Goal: Task Accomplishment & Management: Manage account settings

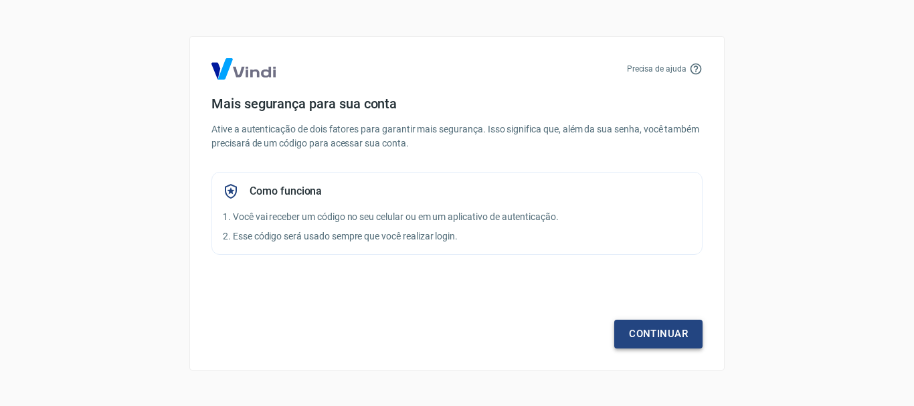
click at [638, 338] on link "Continuar" at bounding box center [658, 334] width 88 height 28
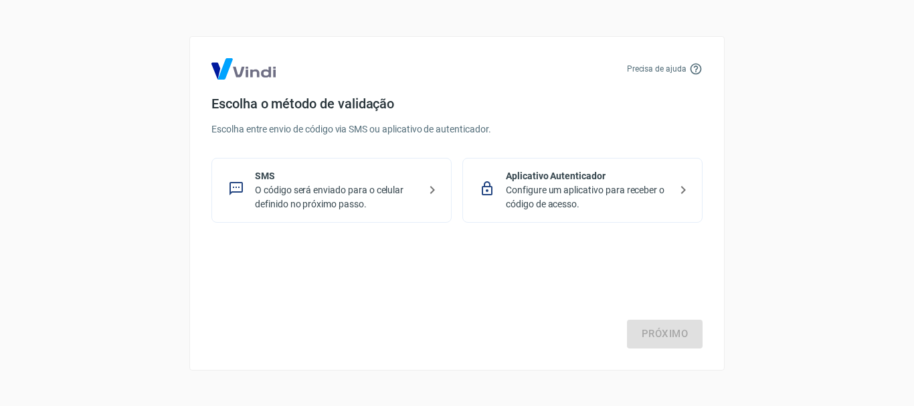
click at [399, 190] on p "O código será enviado para o celular definido no próximo passo." at bounding box center [337, 197] width 164 height 28
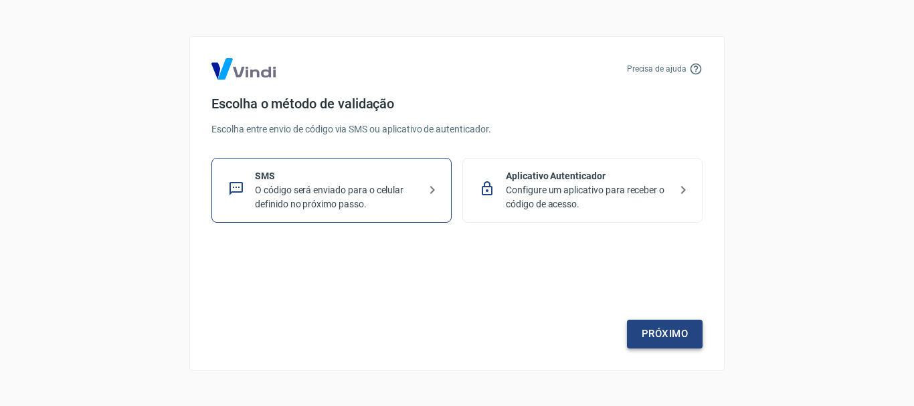
click at [646, 330] on link "Próximo" at bounding box center [665, 334] width 76 height 28
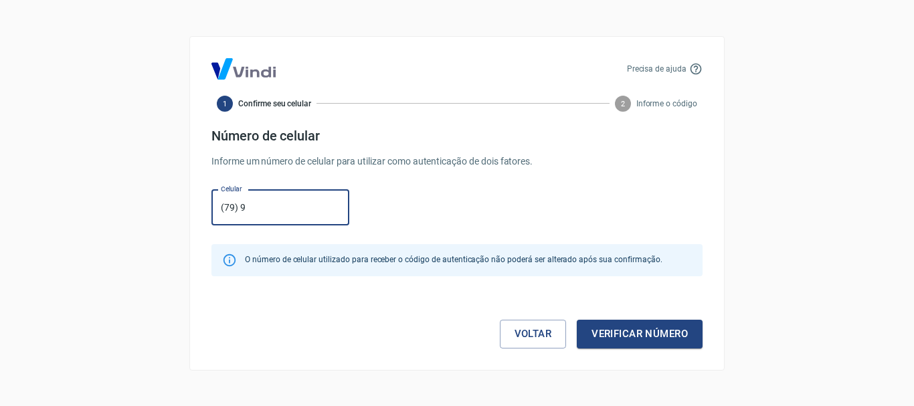
type input "[PHONE_NUMBER]"
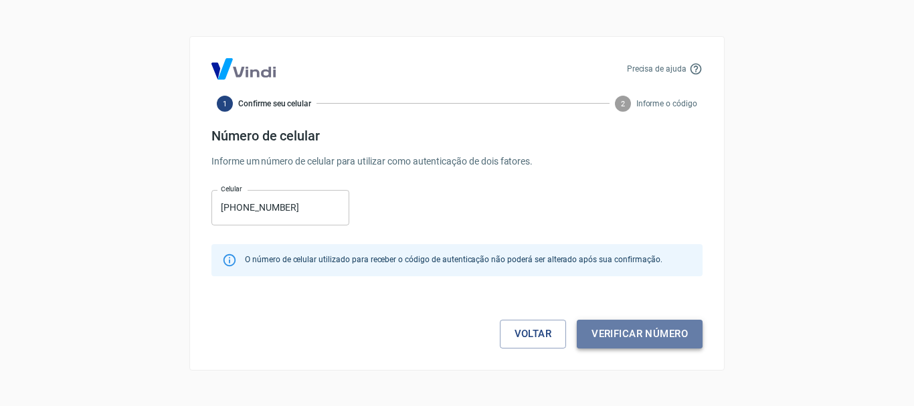
click at [611, 332] on button "Verificar número" at bounding box center [639, 334] width 126 height 28
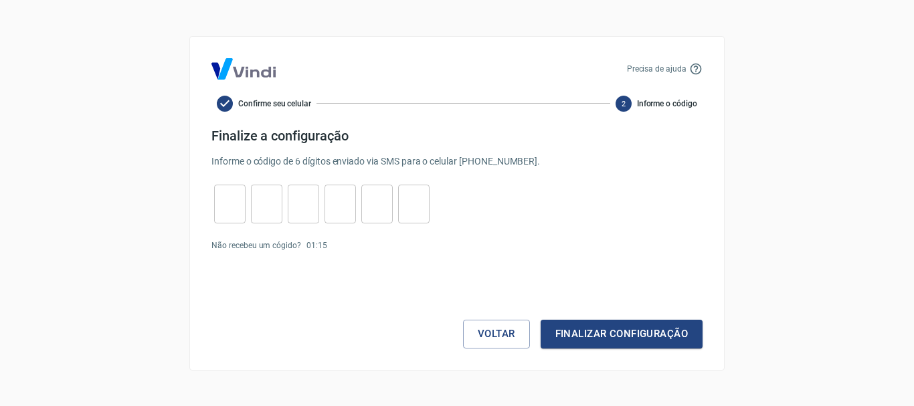
click at [234, 211] on input "tel" at bounding box center [229, 203] width 31 height 29
type input "1"
type input "4"
type input "1"
type input "7"
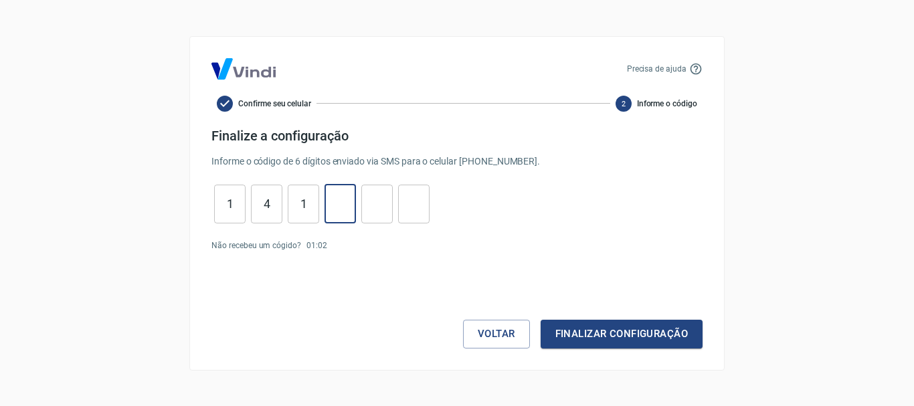
type input "1"
type input "4"
type input "1"
type input "8"
type input "1"
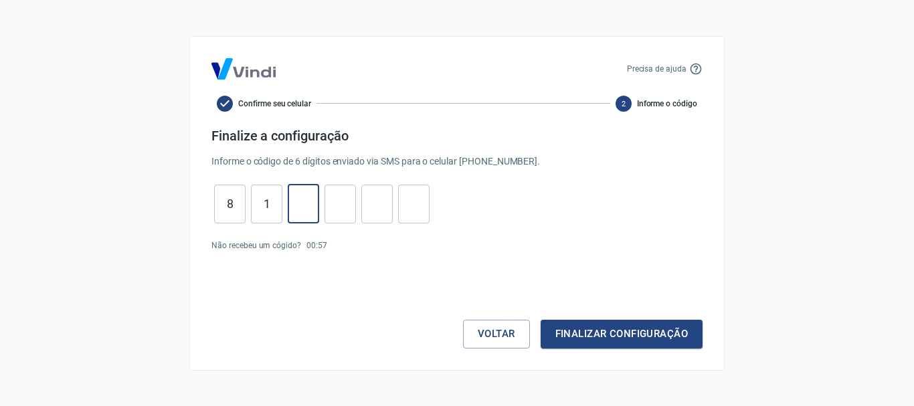
type input "7"
type input "5"
type input "3"
click at [570, 334] on button "Finalizar configuração" at bounding box center [621, 334] width 162 height 28
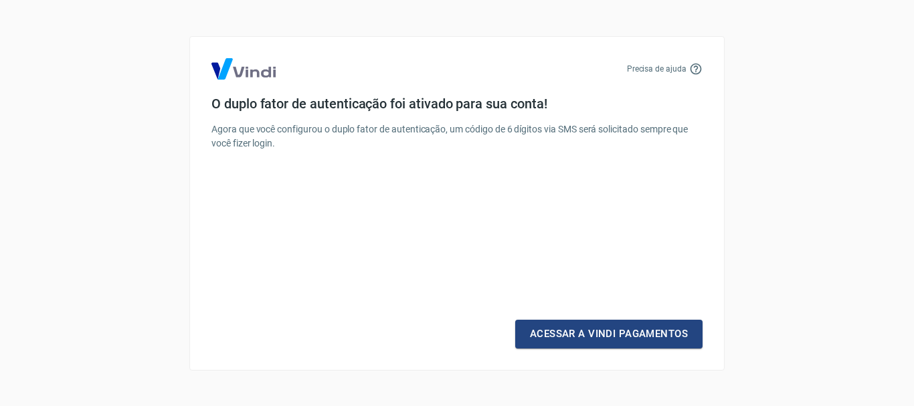
click at [570, 334] on link "Acessar a Vindi Pagamentos" at bounding box center [608, 334] width 187 height 28
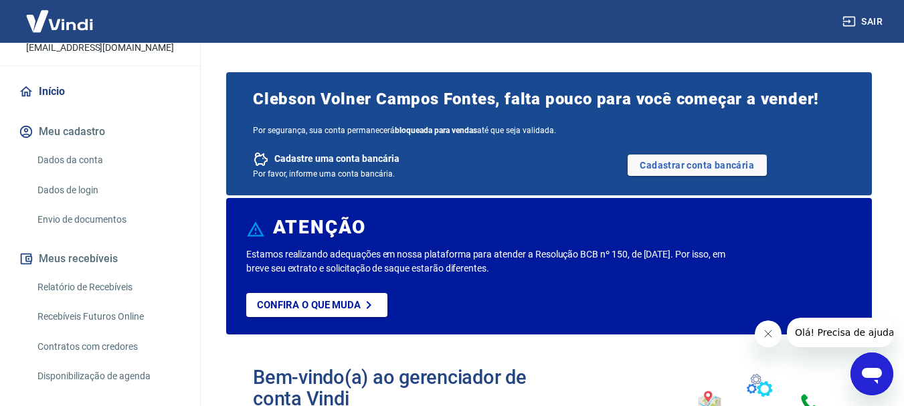
scroll to position [169, 0]
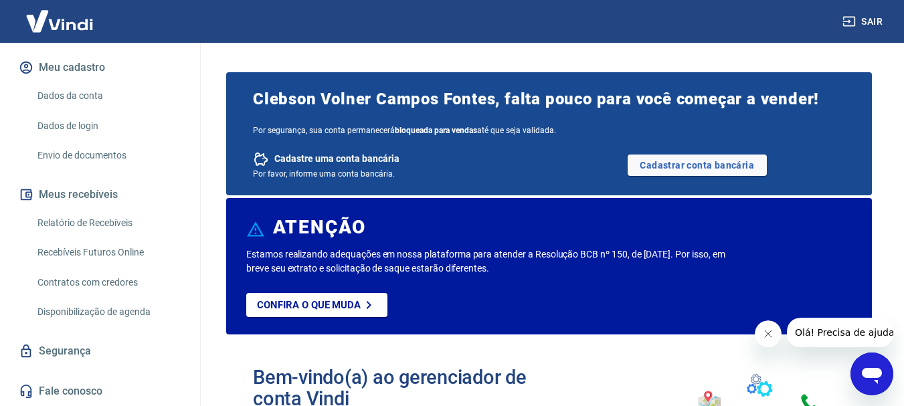
drag, startPoint x: 189, startPoint y: 310, endPoint x: 192, endPoint y: 298, distance: 13.0
click at [192, 299] on div "C Clebson Volner Campos Fontes c.volner@yahoo.com.br Início Meu cadastro Dados …" at bounding box center [100, 224] width 201 height 363
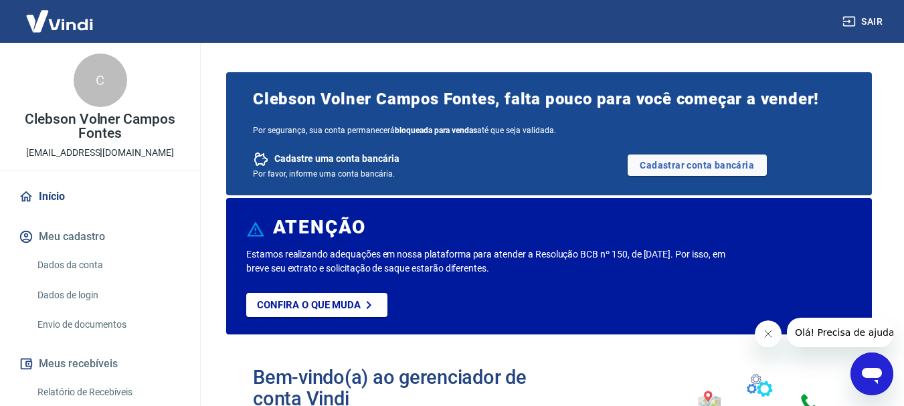
click at [64, 237] on button "Meu cadastro" at bounding box center [100, 236] width 168 height 29
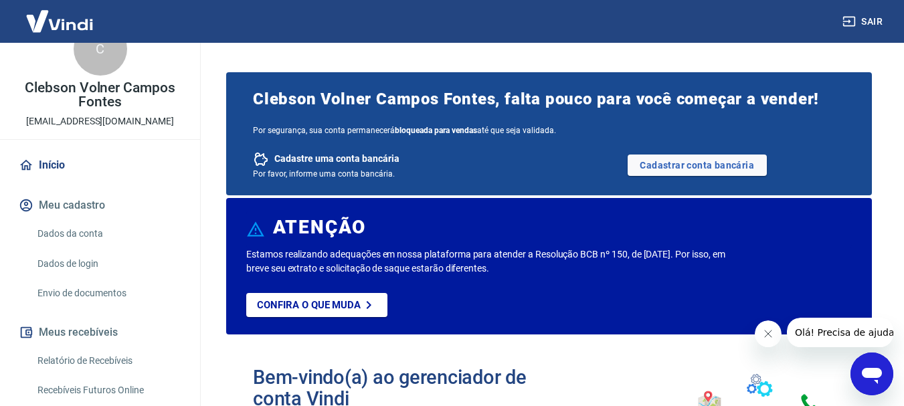
scroll to position [33, 0]
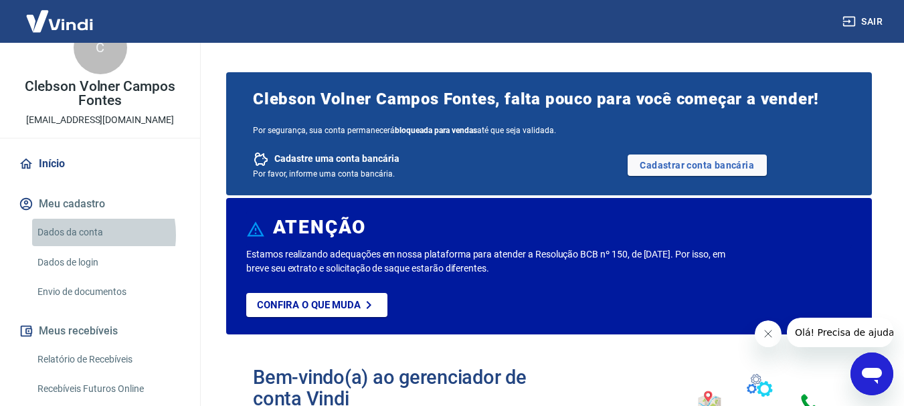
click at [81, 234] on link "Dados da conta" at bounding box center [108, 232] width 152 height 27
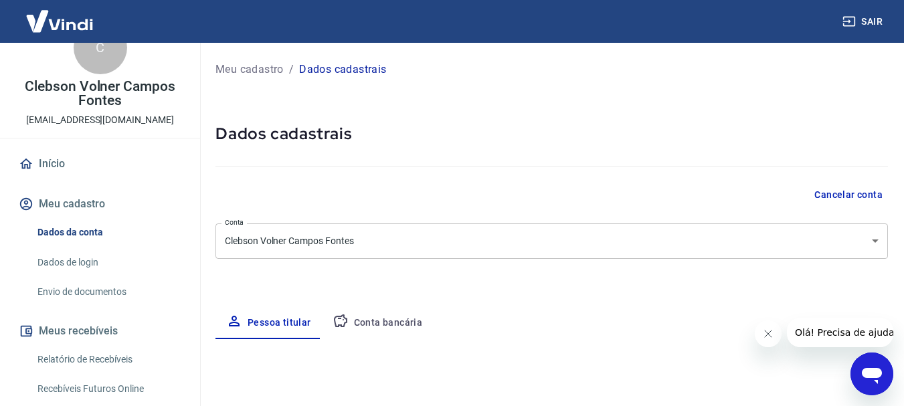
select select "SE"
select select "business"
click at [78, 260] on link "Dados de login" at bounding box center [108, 262] width 152 height 27
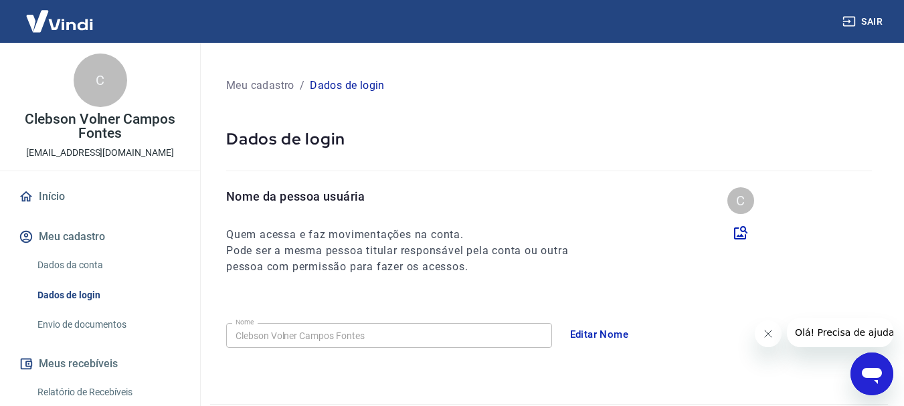
click at [765, 334] on icon "Fechar mensagem da empresa" at bounding box center [767, 333] width 11 height 11
click at [65, 195] on link "Início" at bounding box center [100, 196] width 168 height 29
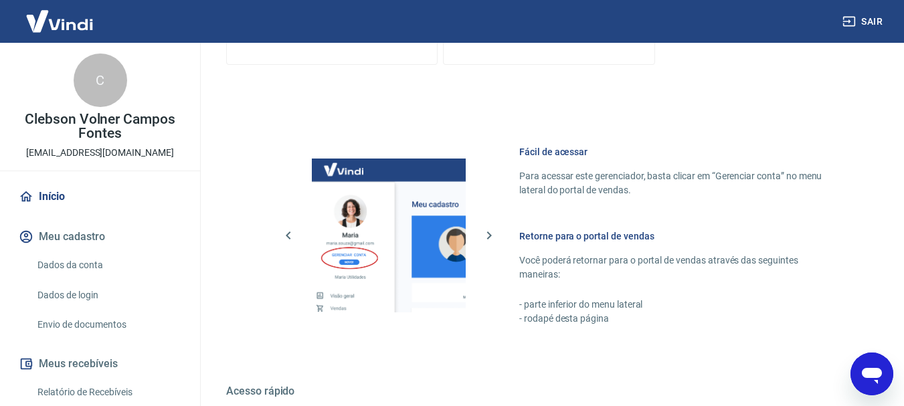
scroll to position [762, 0]
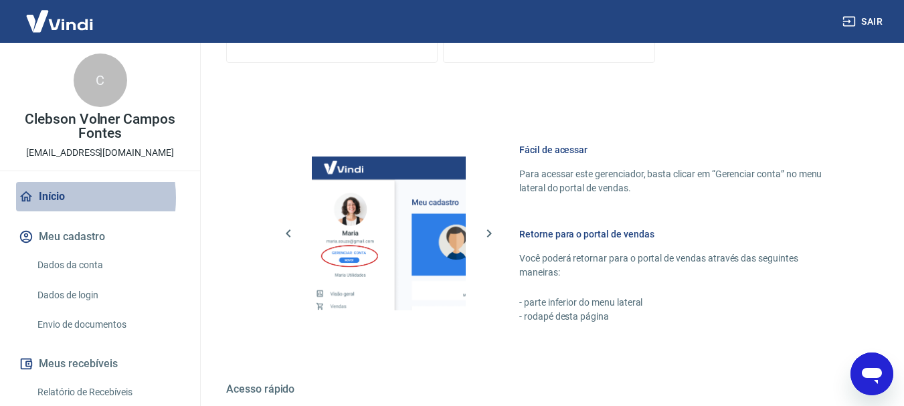
click at [51, 198] on link "Início" at bounding box center [100, 196] width 168 height 29
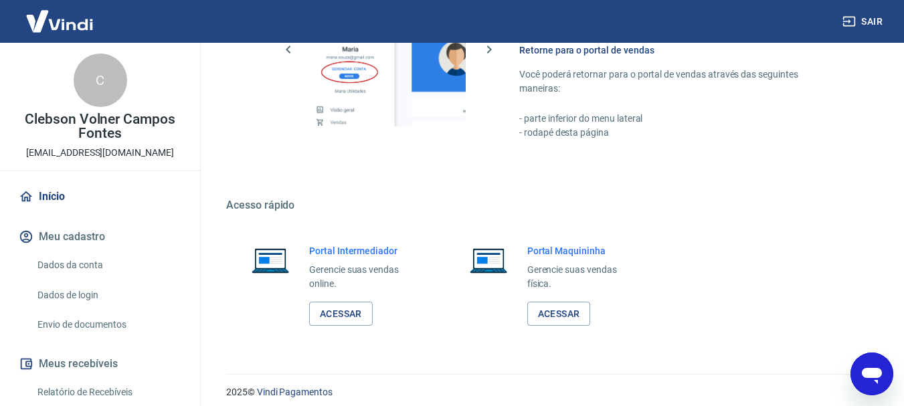
scroll to position [948, 0]
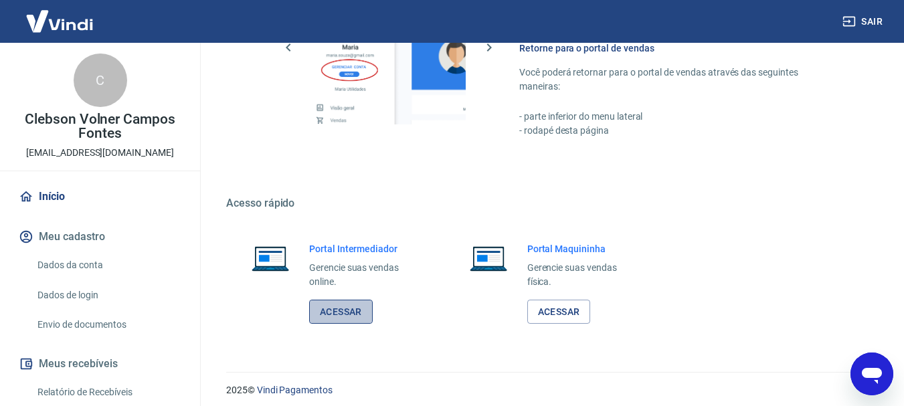
click at [347, 312] on link "Acessar" at bounding box center [341, 312] width 64 height 25
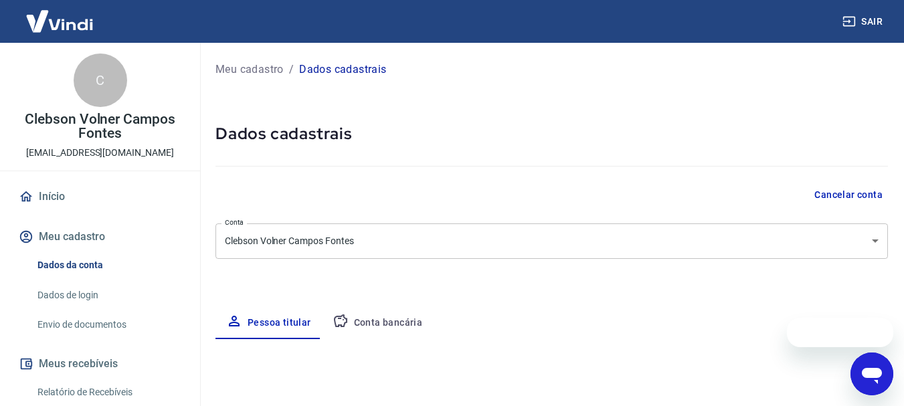
select select "SE"
select select "business"
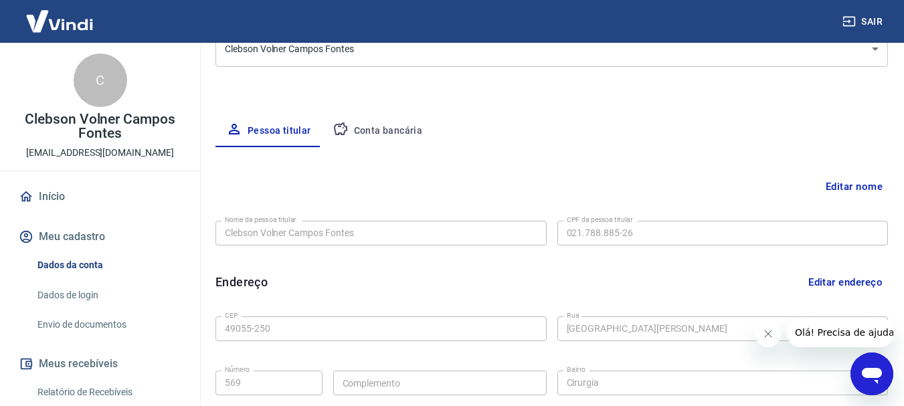
scroll to position [211, 0]
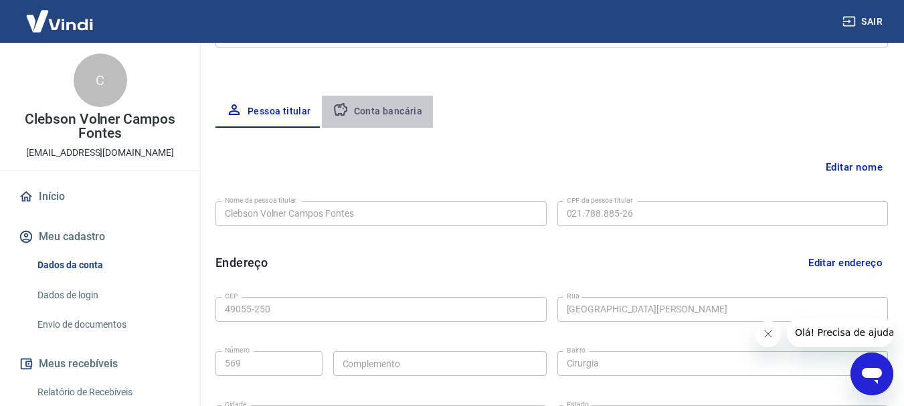
click at [380, 112] on button "Conta bancária" at bounding box center [378, 112] width 112 height 32
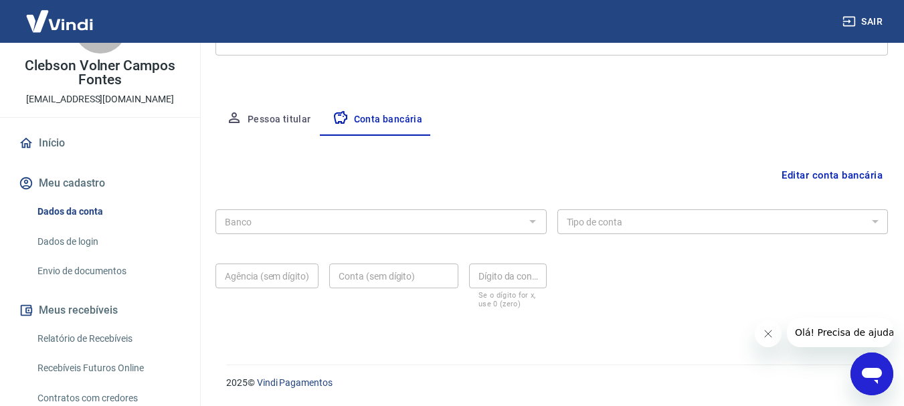
scroll to position [38, 0]
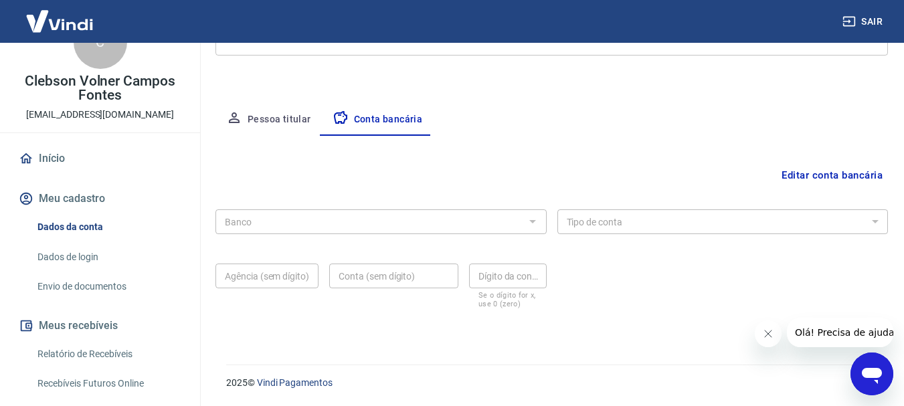
click at [55, 162] on link "Início" at bounding box center [100, 158] width 168 height 29
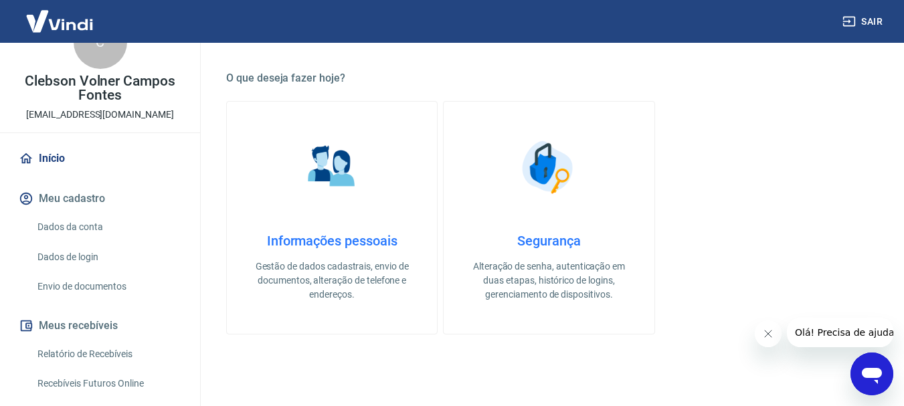
scroll to position [486, 0]
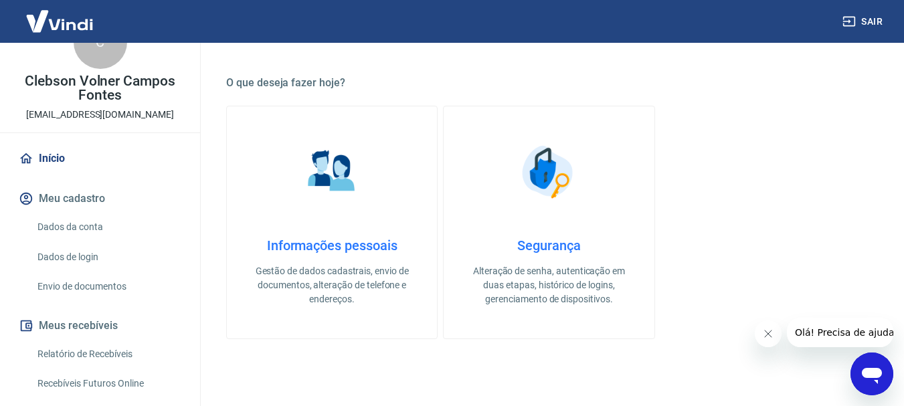
click at [339, 285] on p "Gestão de dados cadastrais, envio de documentos, alteração de telefone e endere…" at bounding box center [331, 285] width 167 height 42
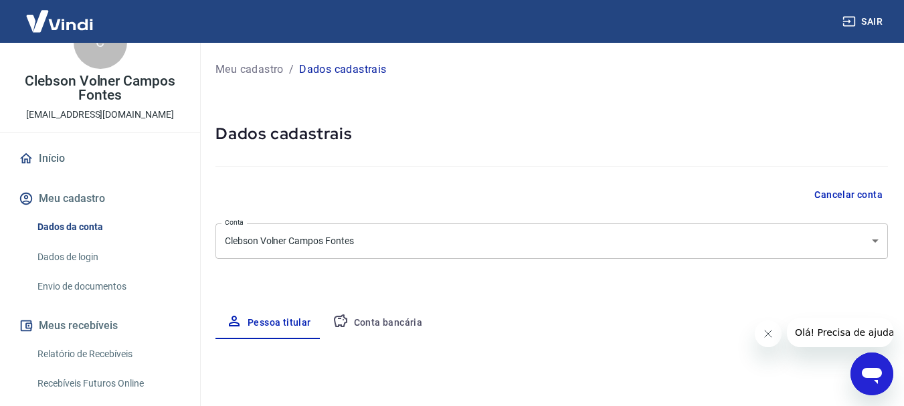
select select "SE"
select select "business"
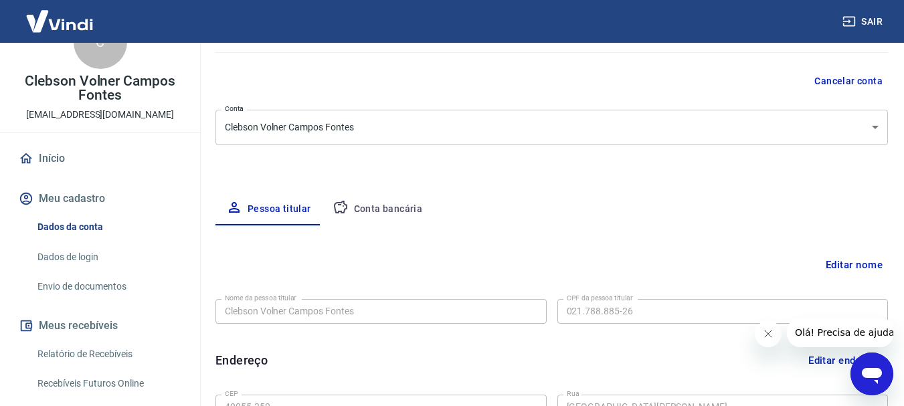
scroll to position [116, 0]
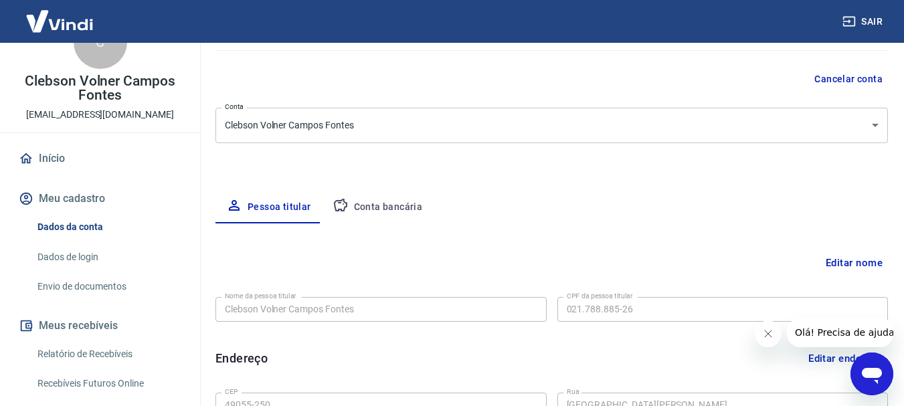
click at [874, 116] on body "Sair C Clebson Volner Campos Fontes c.volner@yahoo.com.br Início Meu cadastro D…" at bounding box center [452, 87] width 904 height 406
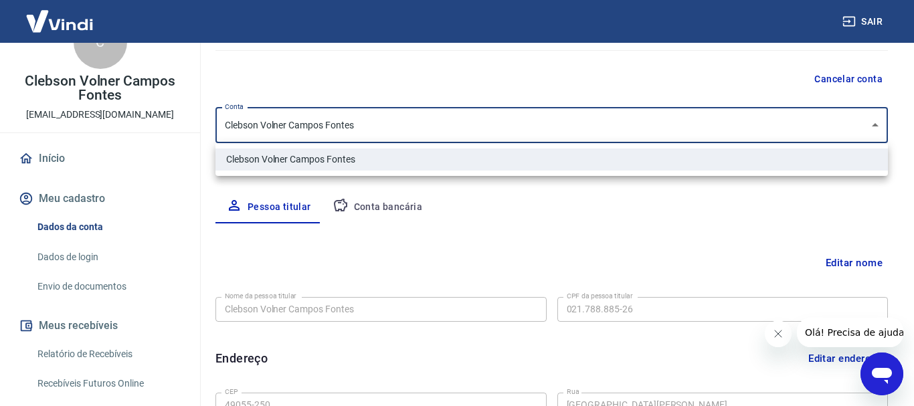
click at [874, 116] on div at bounding box center [457, 203] width 914 height 406
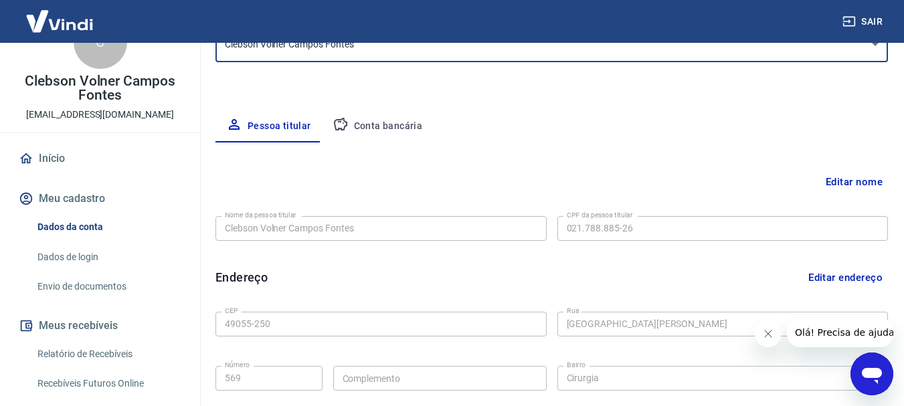
scroll to position [195, 0]
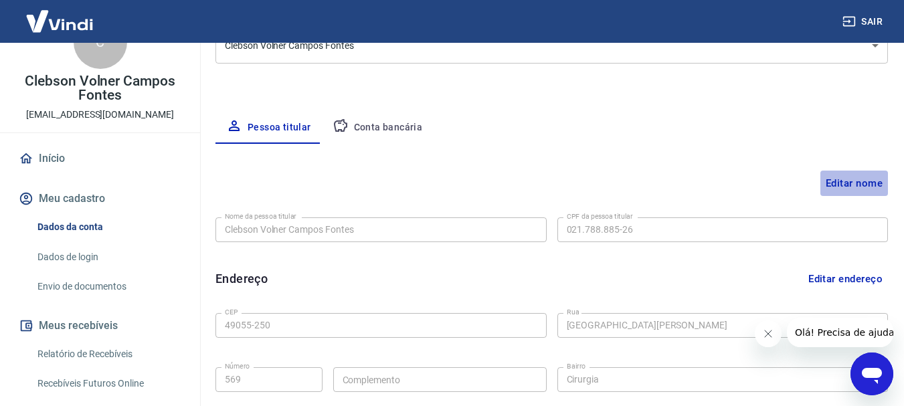
click at [833, 189] on button "Editar nome" at bounding box center [854, 183] width 68 height 25
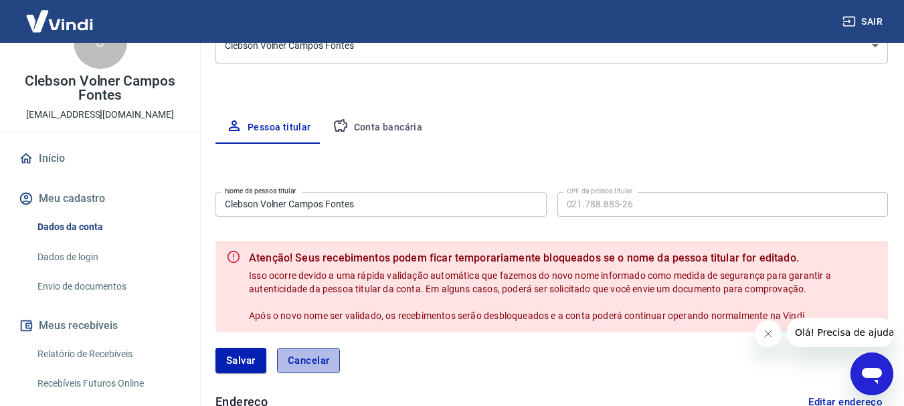
click at [309, 362] on button "Cancelar" at bounding box center [309, 360] width 64 height 25
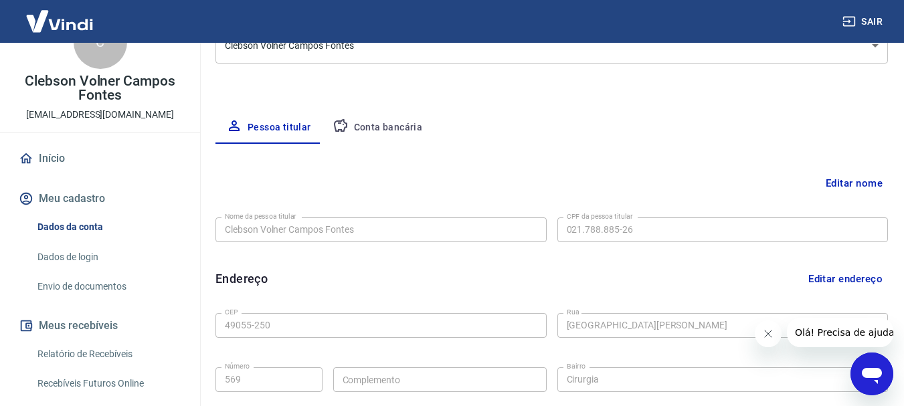
click at [76, 261] on link "Dados de login" at bounding box center [108, 256] width 152 height 27
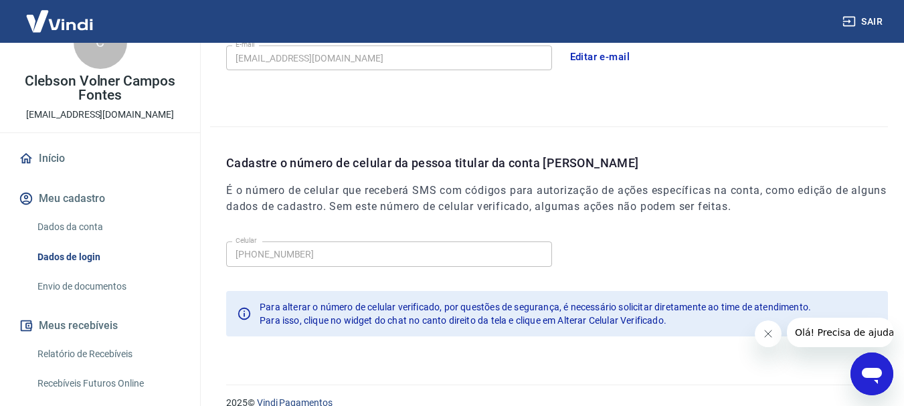
scroll to position [451, 0]
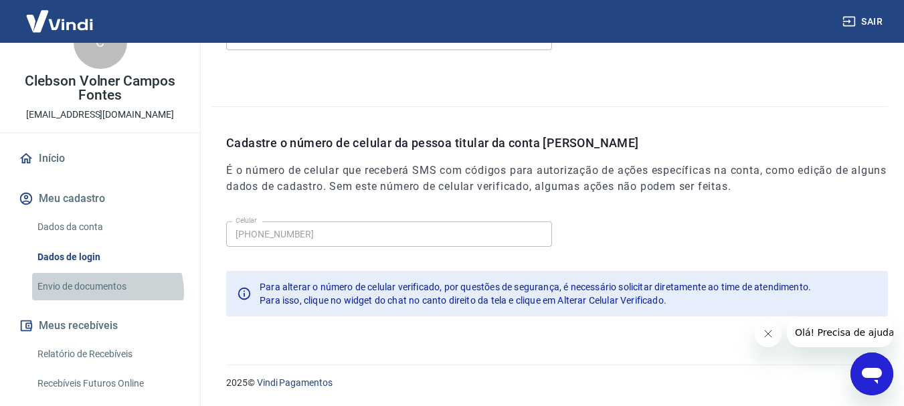
click at [106, 292] on link "Envio de documentos" at bounding box center [108, 286] width 152 height 27
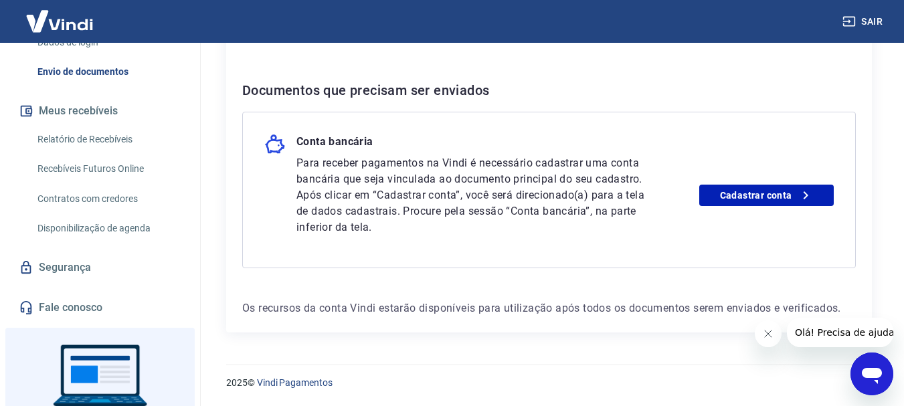
scroll to position [331, 0]
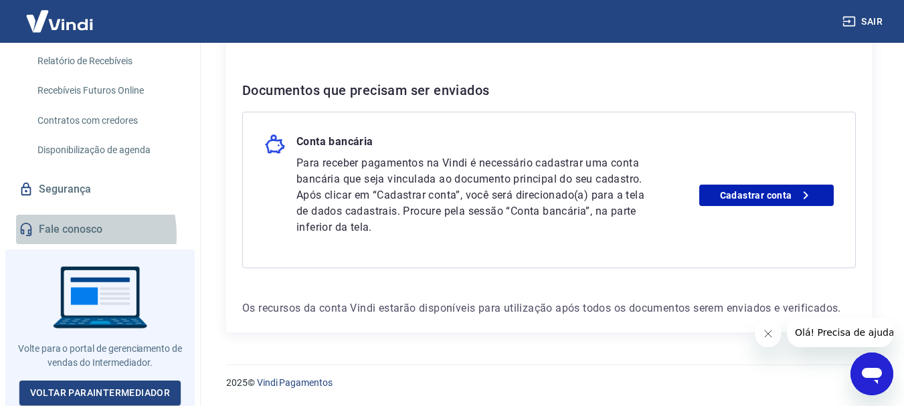
click at [65, 235] on link "Fale conosco" at bounding box center [100, 229] width 168 height 29
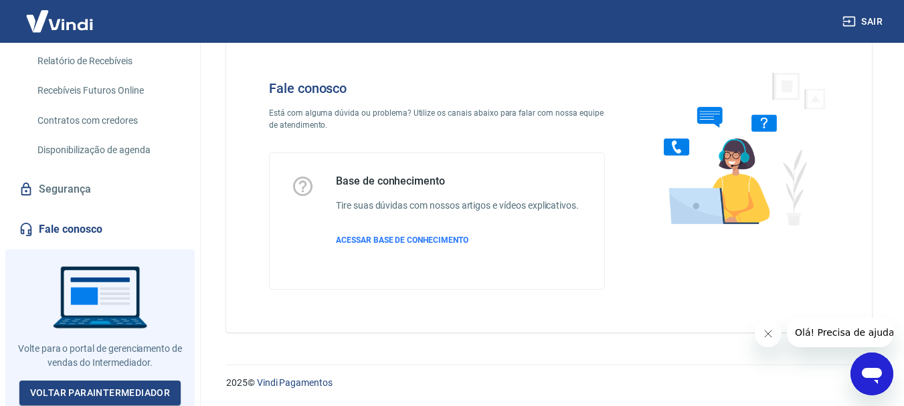
scroll to position [32, 0]
click at [399, 241] on span "ACESSAR BASE DE CONHECIMENTO" at bounding box center [402, 239] width 132 height 9
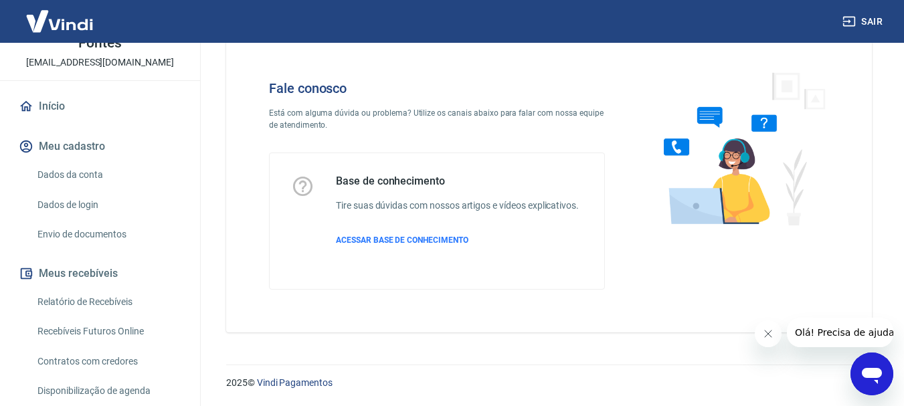
scroll to position [42, 0]
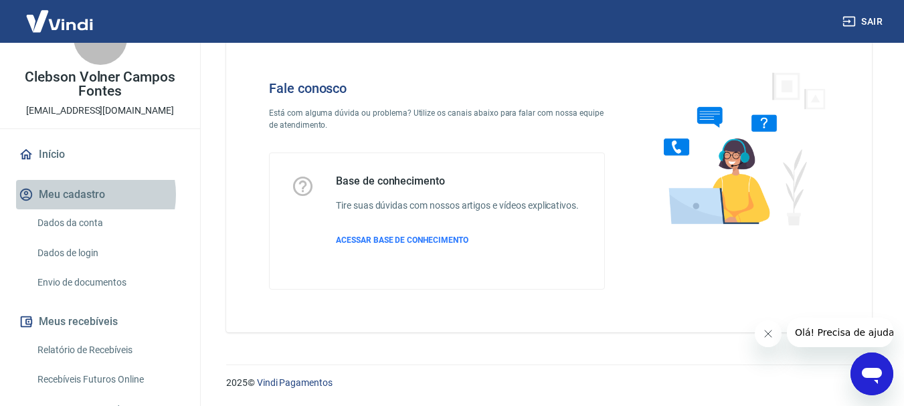
click at [86, 195] on button "Meu cadastro" at bounding box center [100, 194] width 168 height 29
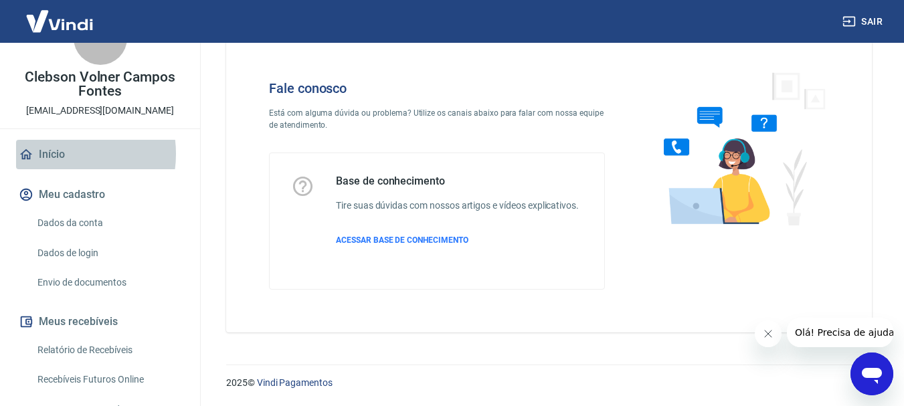
click at [60, 153] on link "Início" at bounding box center [100, 154] width 168 height 29
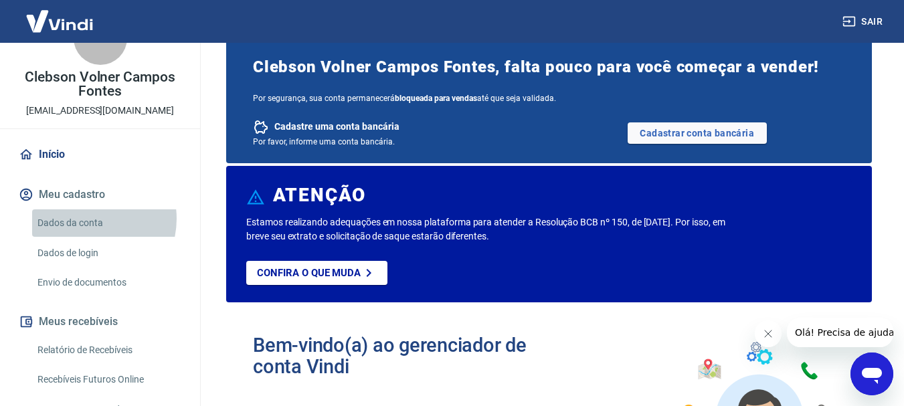
click at [88, 219] on link "Dados da conta" at bounding box center [108, 222] width 152 height 27
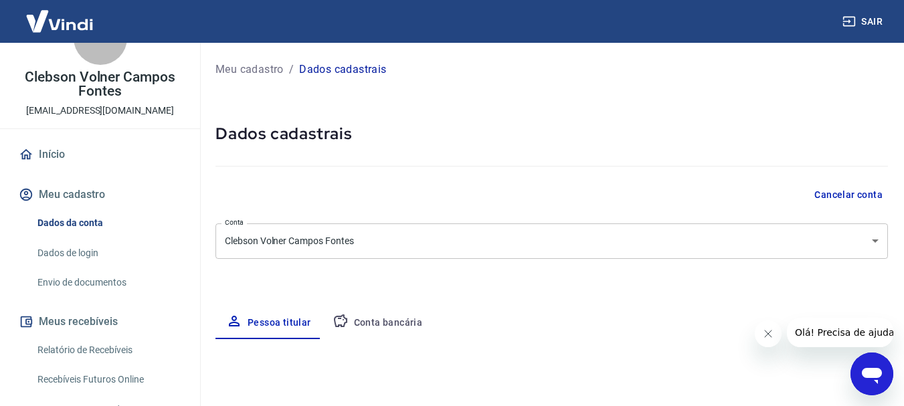
select select "SE"
select select "business"
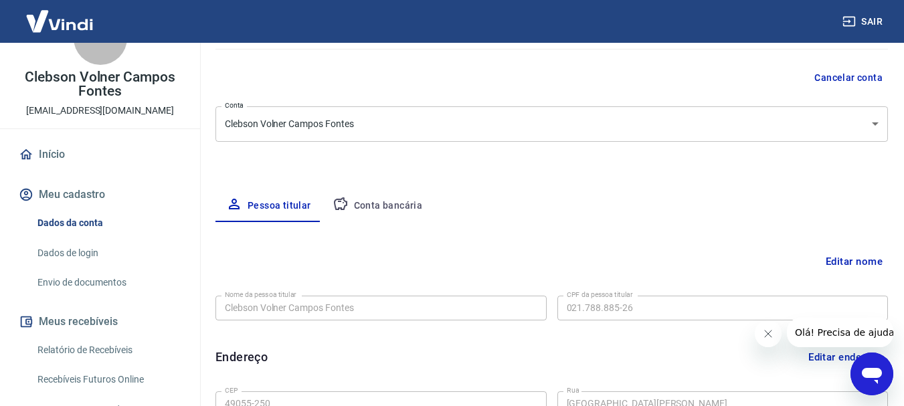
scroll to position [118, 0]
click at [826, 259] on button "Editar nome" at bounding box center [854, 259] width 68 height 25
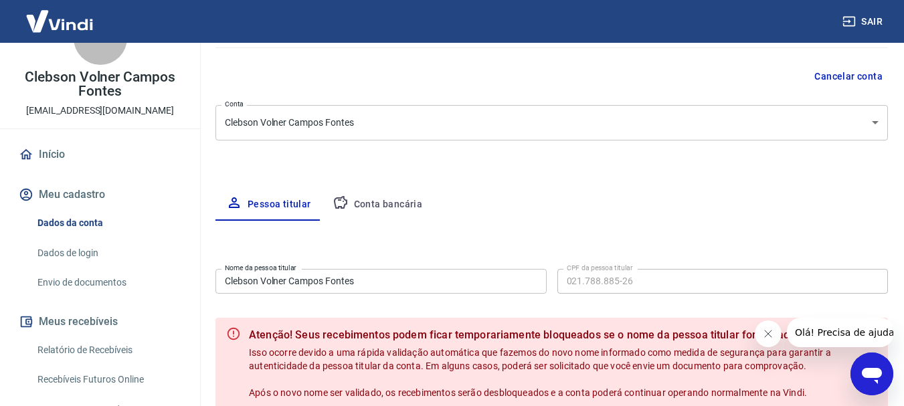
click at [406, 288] on input "Clebson Volner Campos Fontes" at bounding box center [380, 281] width 331 height 25
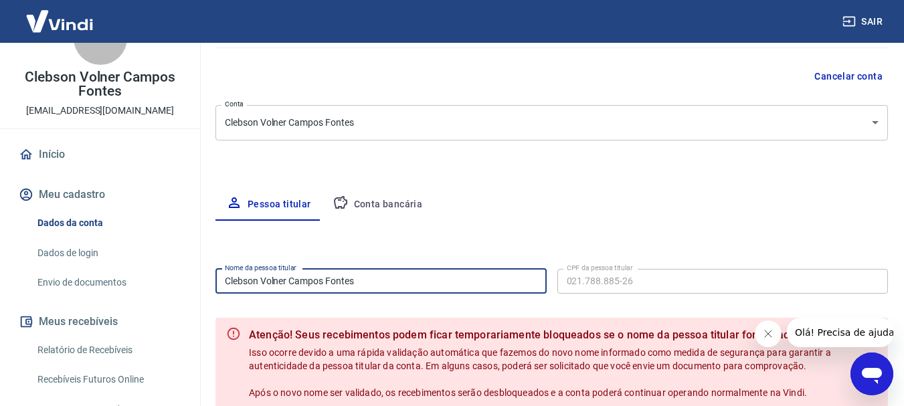
click at [406, 288] on input "Clebson Volner Campos Fontes" at bounding box center [380, 281] width 331 height 25
type input "[PERSON_NAME]"
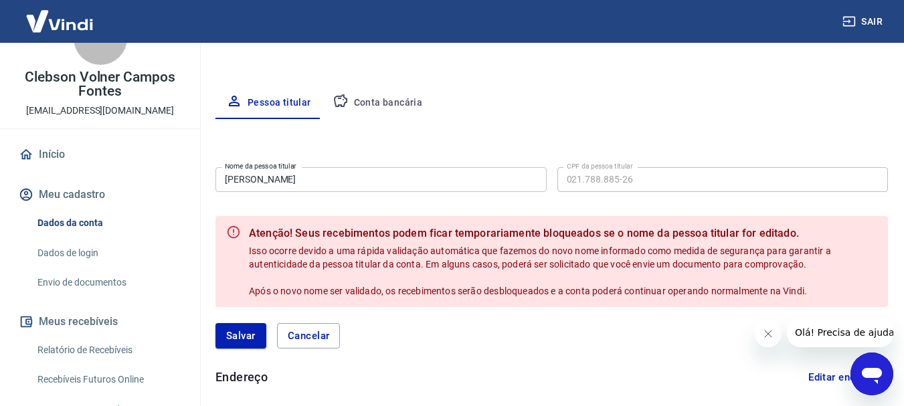
scroll to position [215, 0]
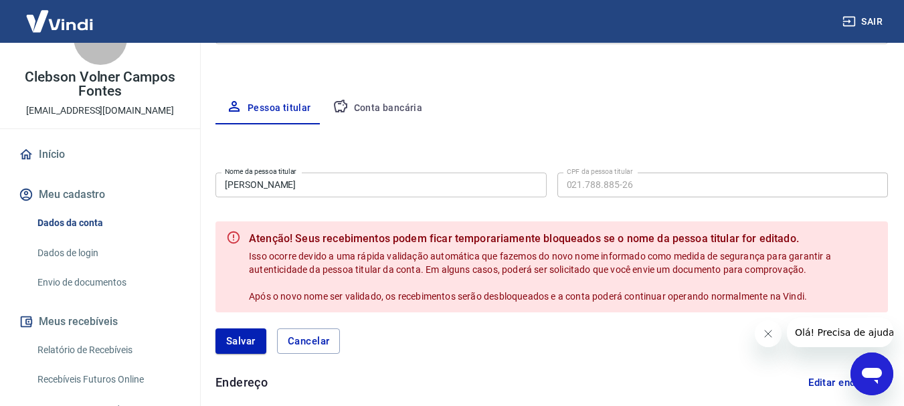
click at [406, 214] on form "Nome da pessoa titular Tamires dos Santos Cruz Nome da pessoa titular CPF da pe…" at bounding box center [551, 268] width 672 height 203
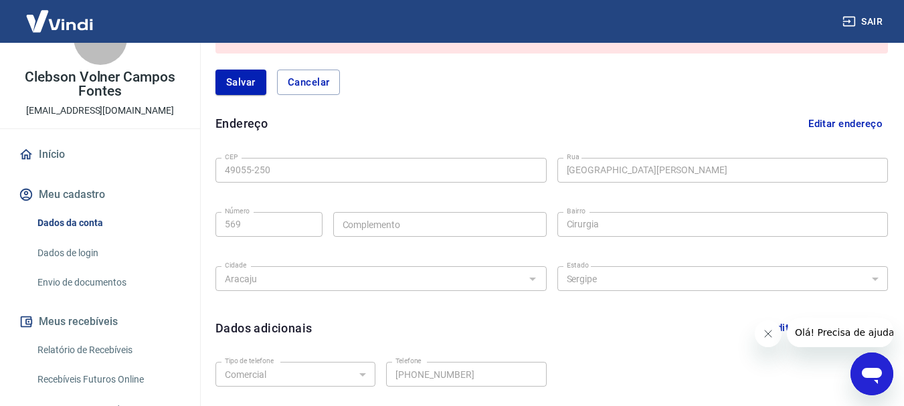
scroll to position [573, 0]
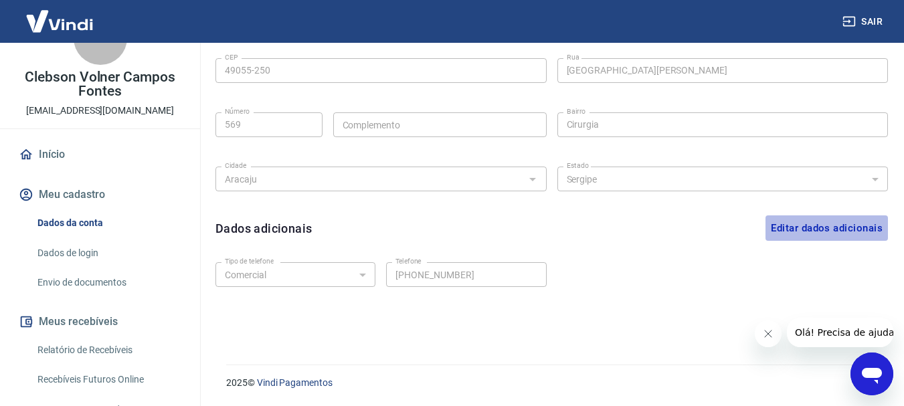
click at [825, 225] on button "Editar dados adicionais" at bounding box center [826, 227] width 122 height 25
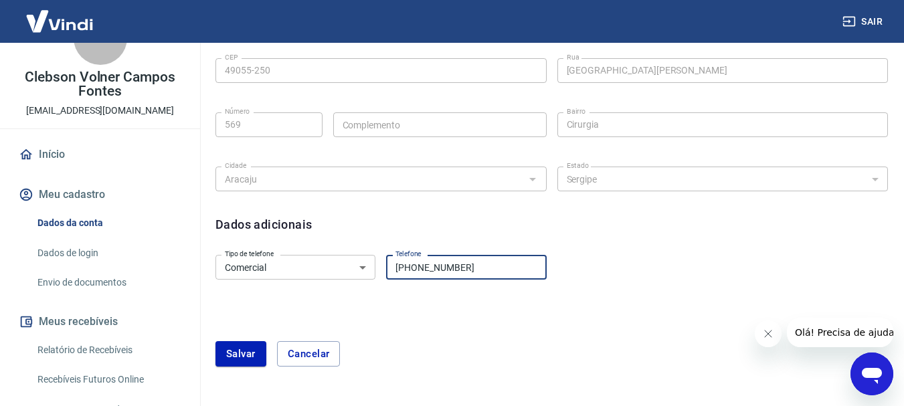
drag, startPoint x: 471, startPoint y: 266, endPoint x: 422, endPoint y: 275, distance: 49.6
click at [422, 275] on input "[PHONE_NUMBER]" at bounding box center [466, 267] width 160 height 25
click at [366, 271] on select "Residencial Comercial" at bounding box center [295, 267] width 160 height 25
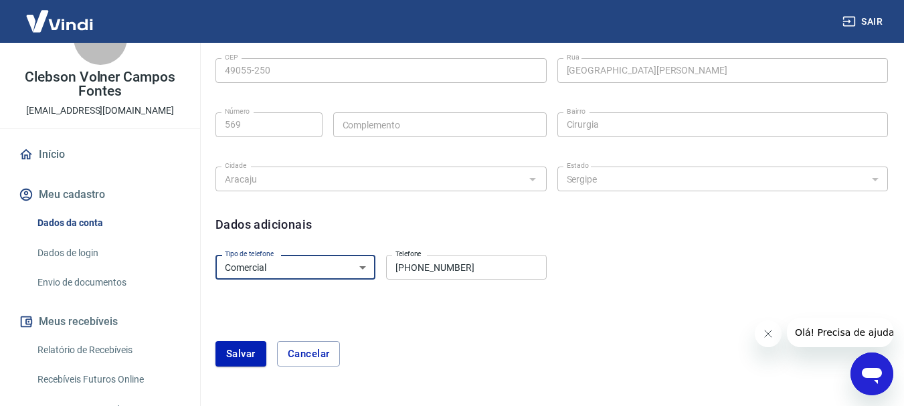
click at [366, 271] on select "Residencial Comercial" at bounding box center [295, 267] width 160 height 25
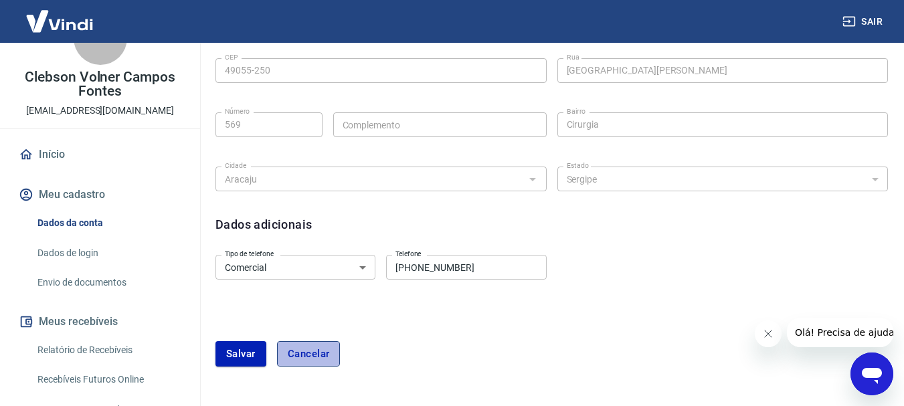
click at [295, 354] on button "Cancelar" at bounding box center [309, 353] width 64 height 25
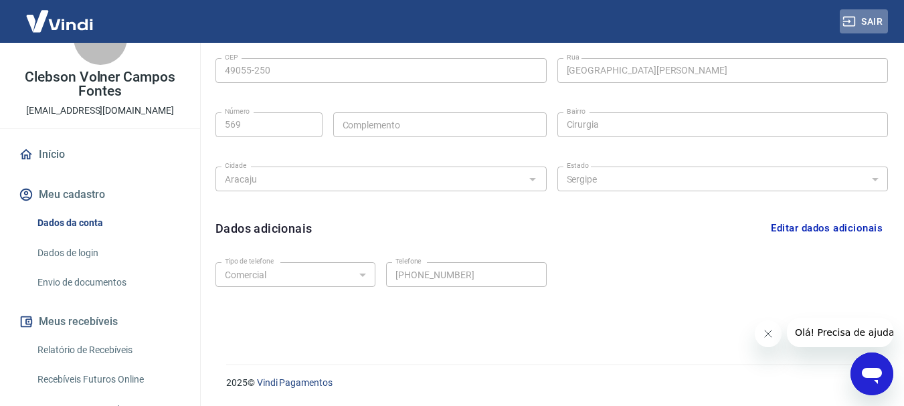
click at [858, 24] on button "Sair" at bounding box center [863, 21] width 48 height 25
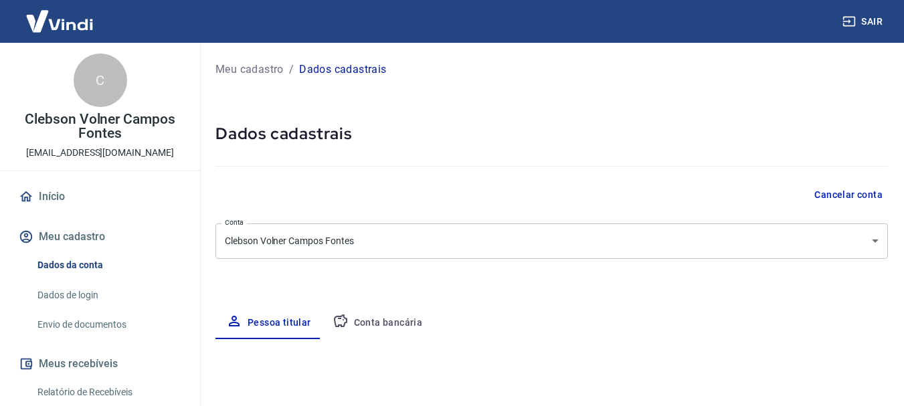
select select "SE"
select select "business"
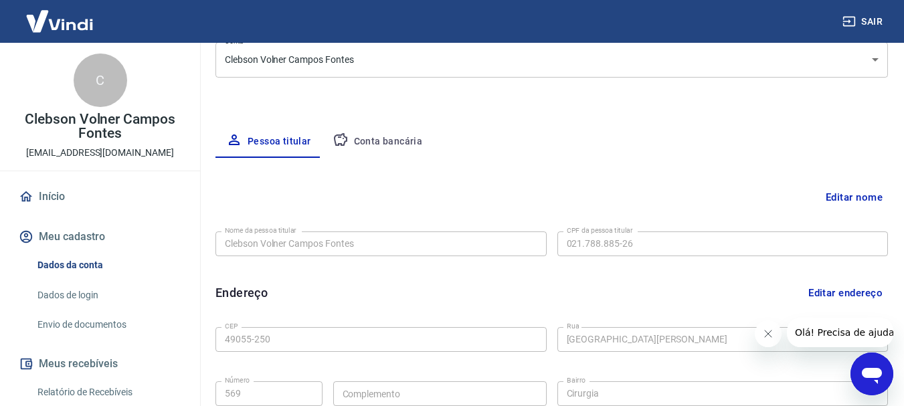
scroll to position [183, 0]
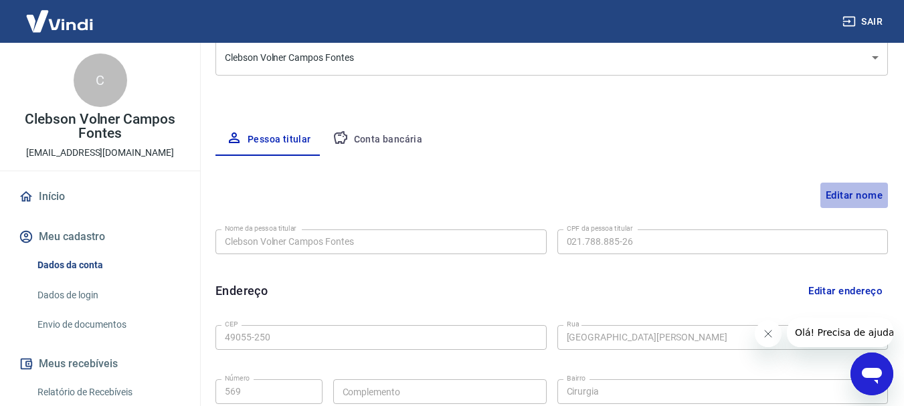
click at [855, 196] on button "Editar nome" at bounding box center [854, 195] width 68 height 25
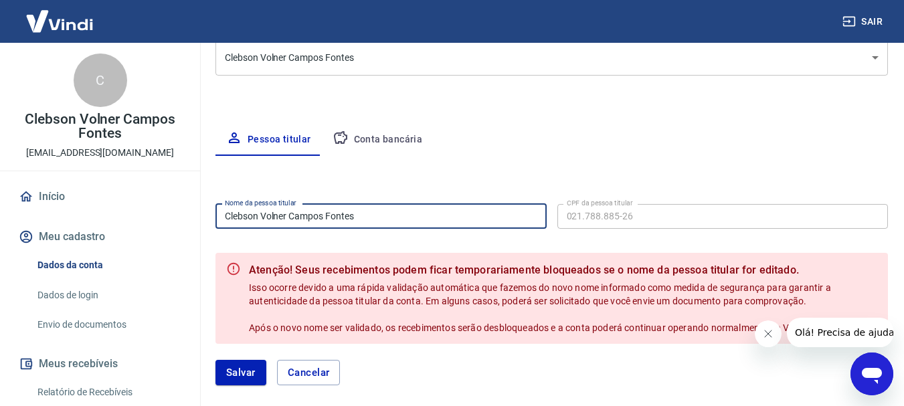
drag, startPoint x: 378, startPoint y: 226, endPoint x: 213, endPoint y: 241, distance: 165.9
click at [213, 241] on div "Meu cadastro / Dados cadastrais Dados cadastrais Cancelar conta [PERSON_NAME] V…" at bounding box center [551, 299] width 704 height 879
type input "[PERSON_NAME]"
click at [259, 371] on button "Salvar" at bounding box center [240, 372] width 51 height 25
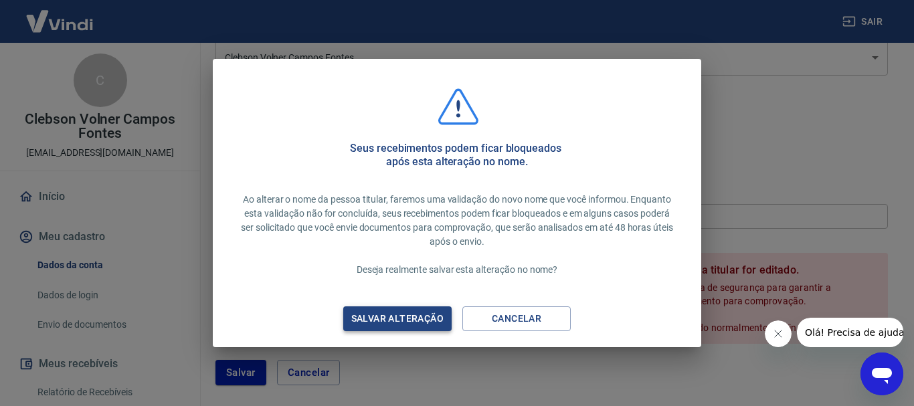
click at [419, 318] on div "Salvar alteração" at bounding box center [397, 318] width 124 height 17
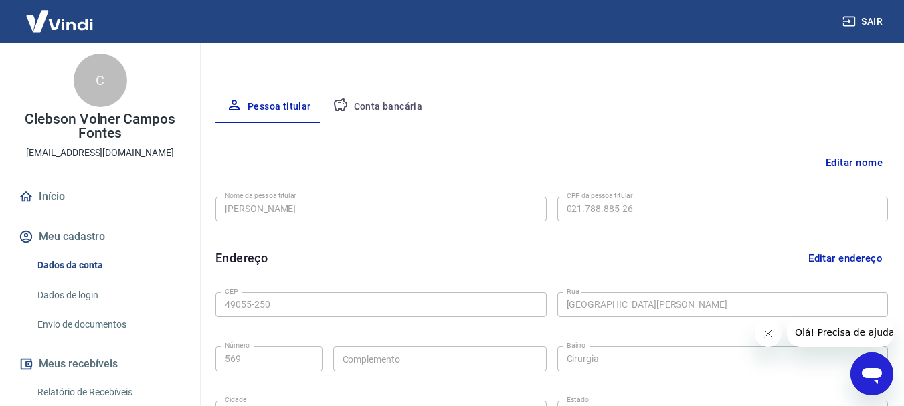
scroll to position [82, 0]
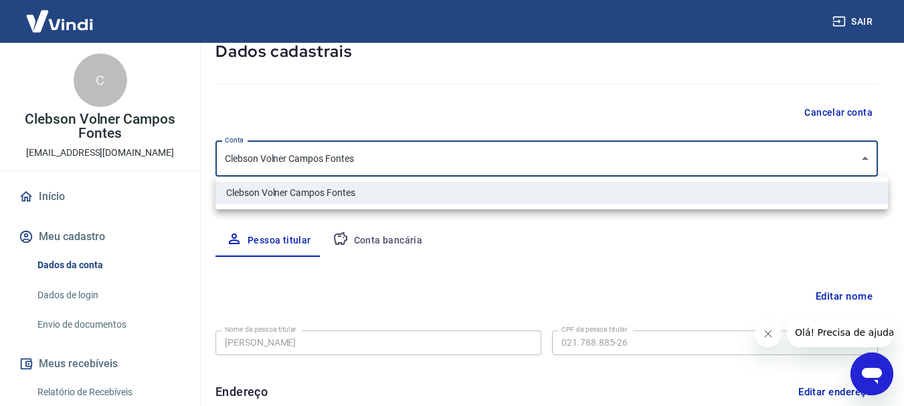
click at [871, 164] on body "Sair C Clebson Volner Campos Fontes [EMAIL_ADDRESS][DOMAIN_NAME] Início Meu cad…" at bounding box center [452, 121] width 904 height 406
click at [871, 164] on div at bounding box center [457, 203] width 914 height 406
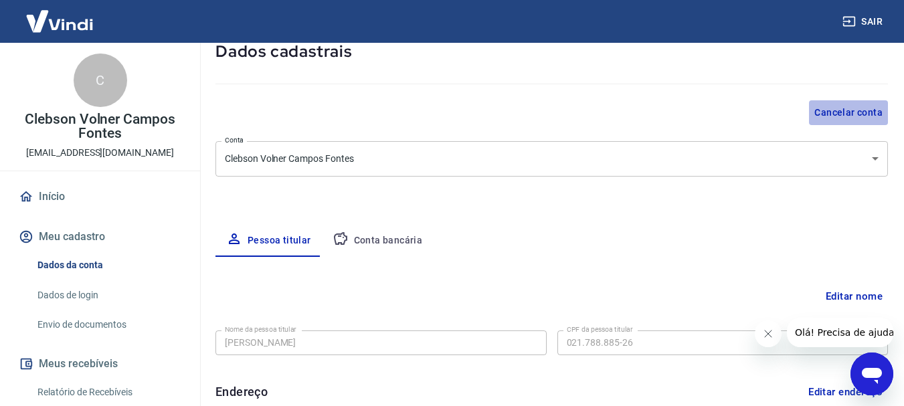
click at [859, 114] on button "Cancelar conta" at bounding box center [848, 112] width 79 height 25
click at [381, 244] on button "Conta bancária" at bounding box center [378, 241] width 112 height 32
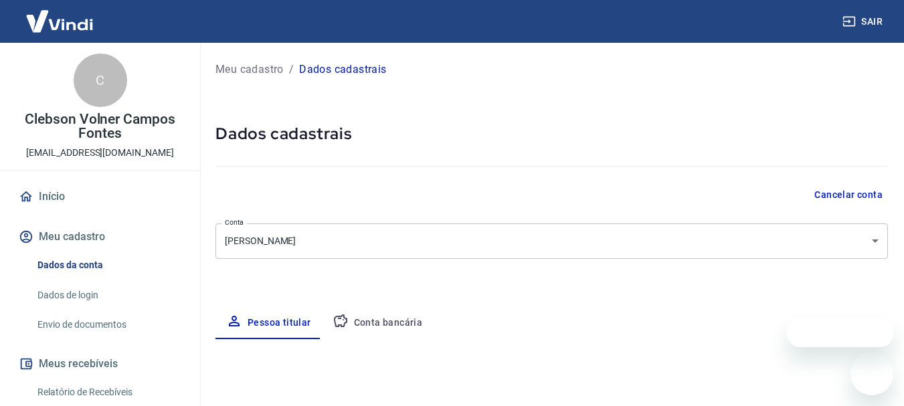
select select "SE"
select select "business"
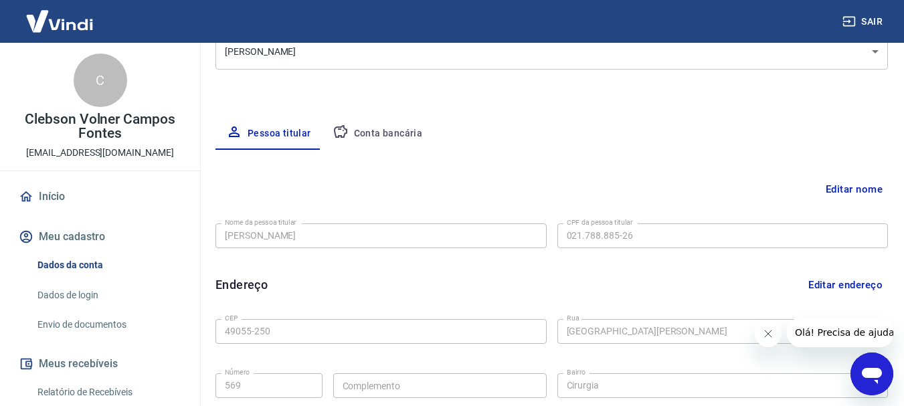
scroll to position [191, 0]
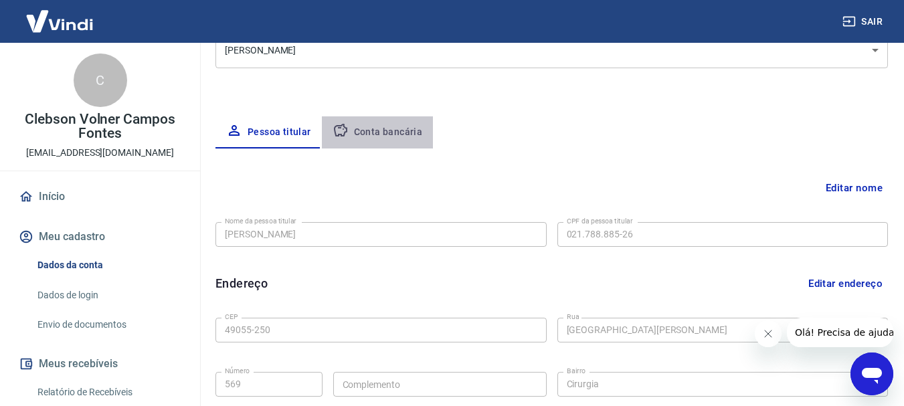
click at [391, 120] on button "Conta bancária" at bounding box center [378, 132] width 112 height 32
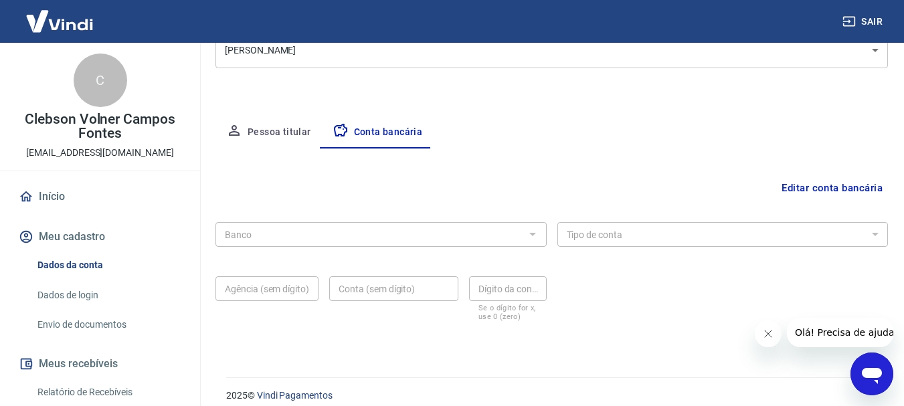
click at [535, 249] on div "Banco Banco" at bounding box center [380, 233] width 331 height 33
click at [834, 191] on button "Editar conta bancária" at bounding box center [832, 187] width 112 height 25
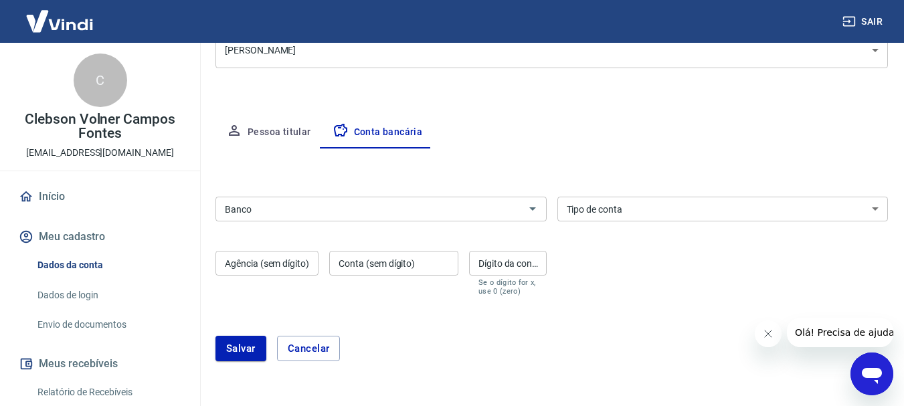
click at [451, 212] on input "Banco" at bounding box center [369, 209] width 301 height 17
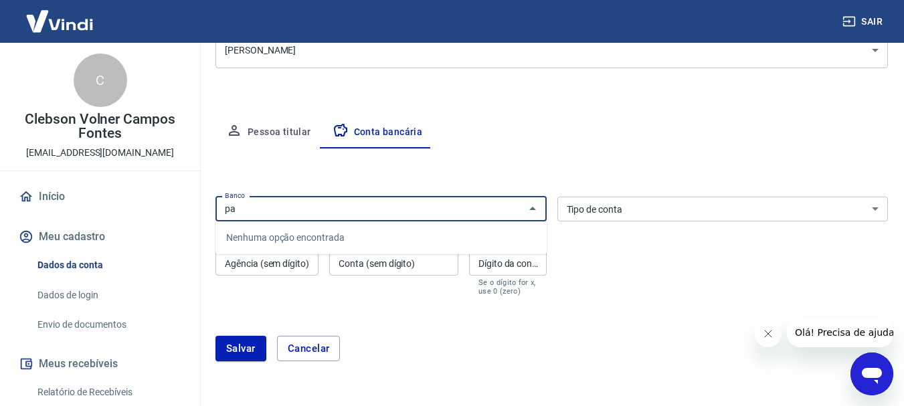
type input "p"
click at [534, 213] on div "Banco" at bounding box center [380, 209] width 331 height 25
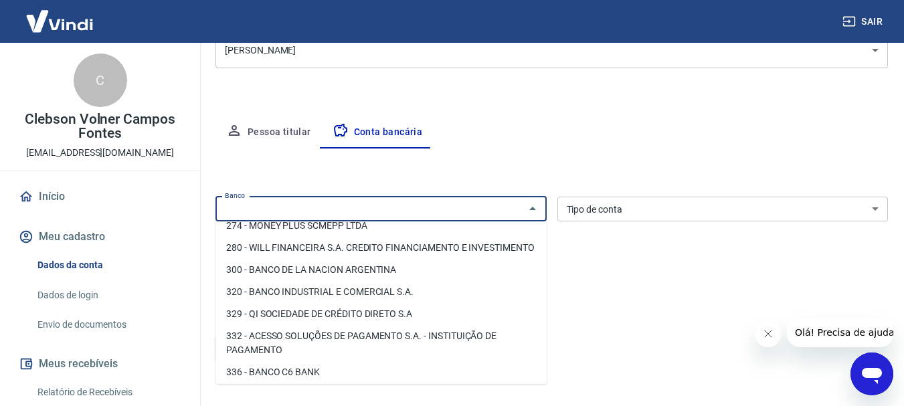
scroll to position [1184, 0]
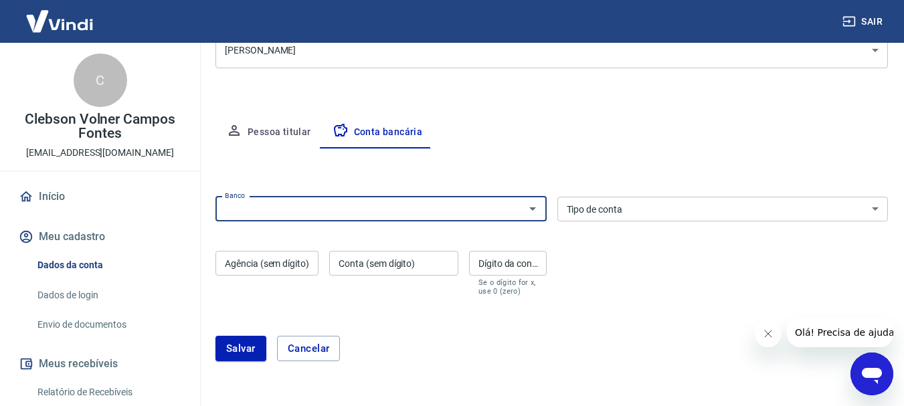
click at [487, 198] on div "Banco" at bounding box center [380, 209] width 331 height 25
click at [532, 211] on icon "Fechar" at bounding box center [532, 209] width 16 height 16
click at [532, 211] on icon "Abrir" at bounding box center [532, 209] width 16 height 16
type input "2"
click at [282, 235] on li "260 - Nu Pagamentos S.A." at bounding box center [380, 238] width 331 height 22
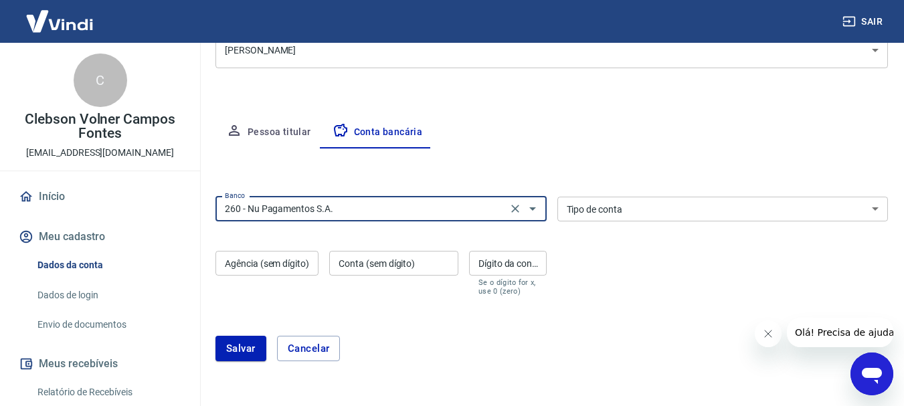
click at [787, 213] on select "Conta Corrente Conta Poupança" at bounding box center [722, 209] width 331 height 25
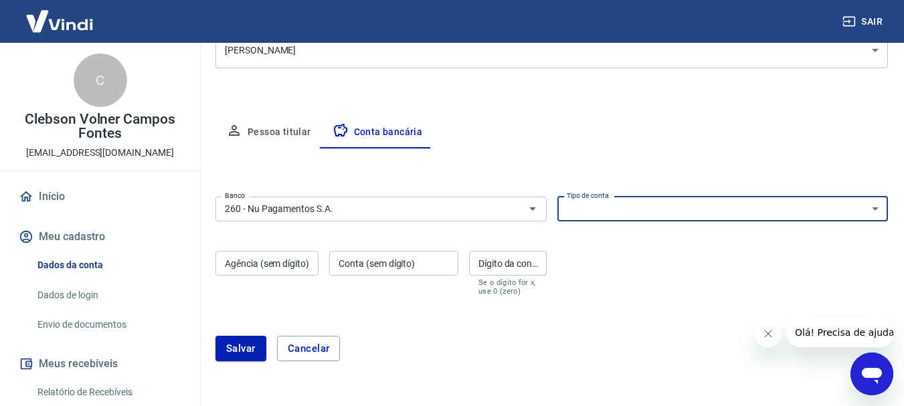
click at [787, 213] on select "Conta Corrente Conta Poupança" at bounding box center [722, 209] width 331 height 25
click at [538, 214] on icon "Abrir" at bounding box center [532, 209] width 16 height 16
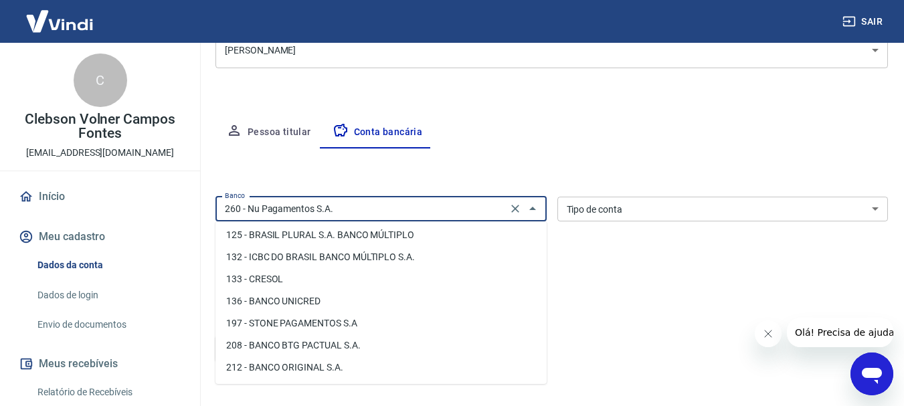
scroll to position [0, 0]
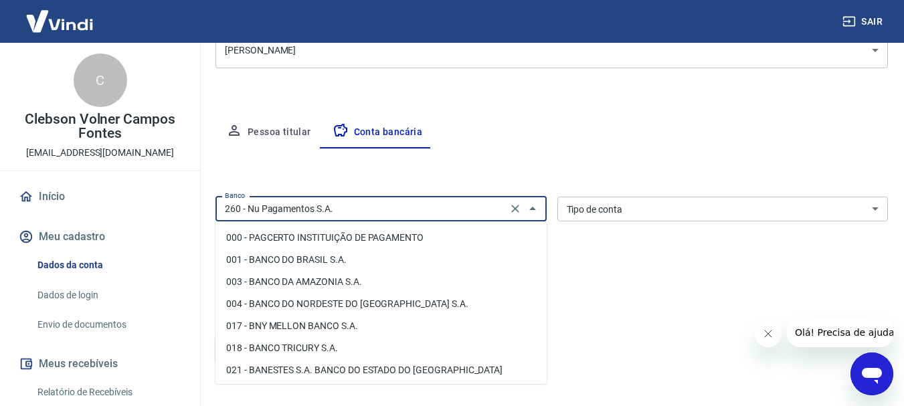
click at [329, 263] on li "001 - BANCO DO BRASIL S.A." at bounding box center [380, 260] width 331 height 22
type input "001 - BANCO DO BRASIL S.A."
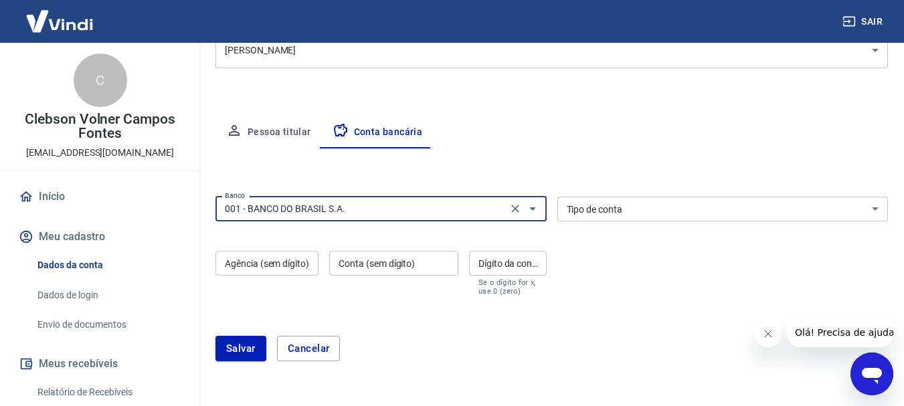
click at [652, 213] on select "Conta Corrente Conta Poupança" at bounding box center [722, 209] width 331 height 25
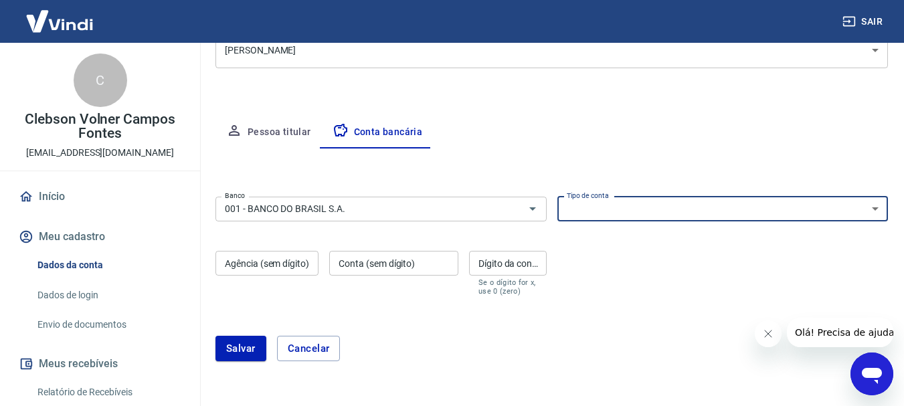
select select "1"
click at [557, 197] on select "Conta Corrente Conta Poupança" at bounding box center [722, 209] width 331 height 25
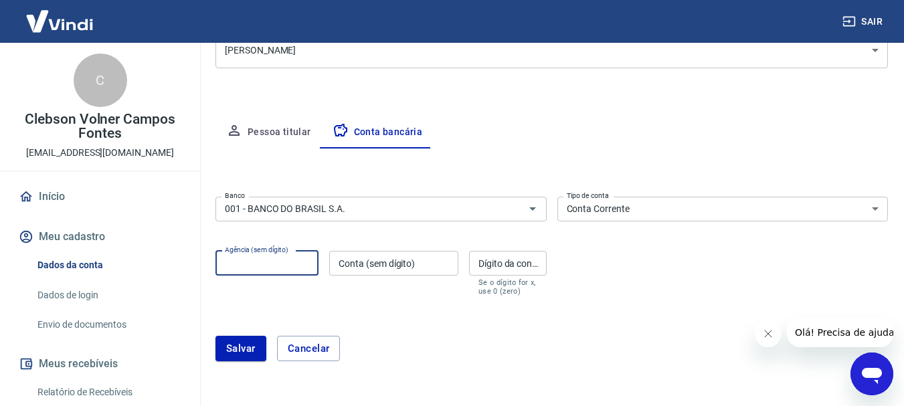
click at [297, 261] on input "Agência (sem dígito)" at bounding box center [266, 263] width 103 height 25
type input "33618"
click at [345, 260] on input "Conta (sem dígito)" at bounding box center [393, 263] width 129 height 25
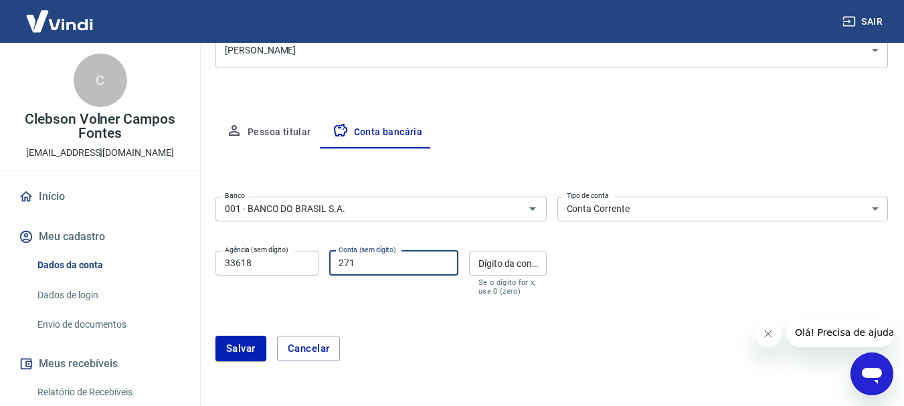
click at [395, 273] on input "271" at bounding box center [393, 263] width 129 height 25
type input "271289"
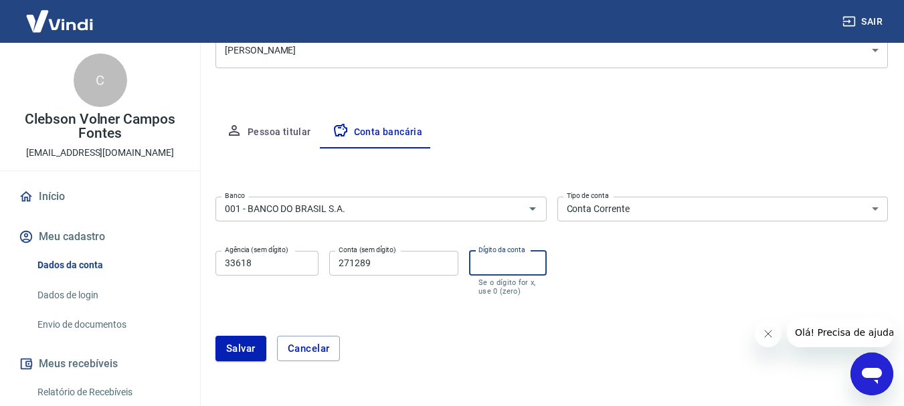
click at [506, 270] on input "Dígito da conta" at bounding box center [508, 263] width 78 height 25
type input "0"
click at [255, 346] on button "Salvar" at bounding box center [240, 348] width 51 height 25
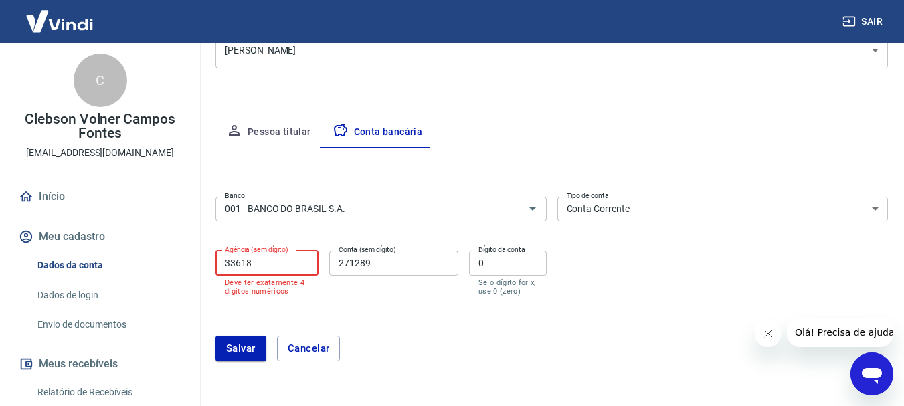
click at [277, 270] on input "33618" at bounding box center [266, 263] width 103 height 25
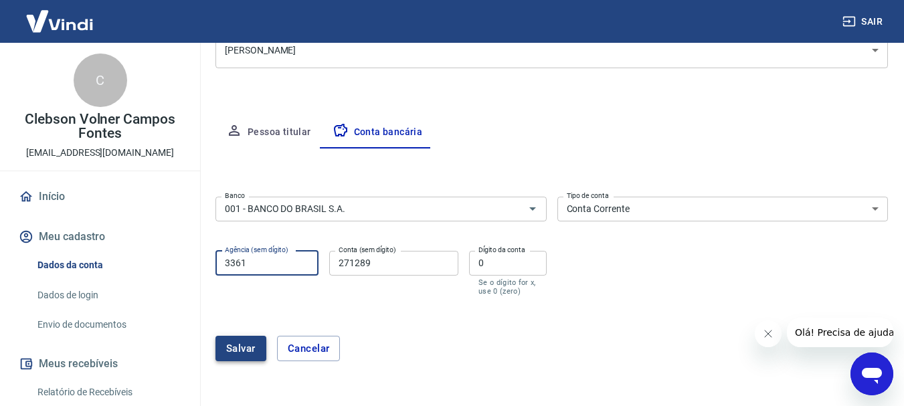
type input "3361"
click at [256, 351] on button "Salvar" at bounding box center [240, 348] width 51 height 25
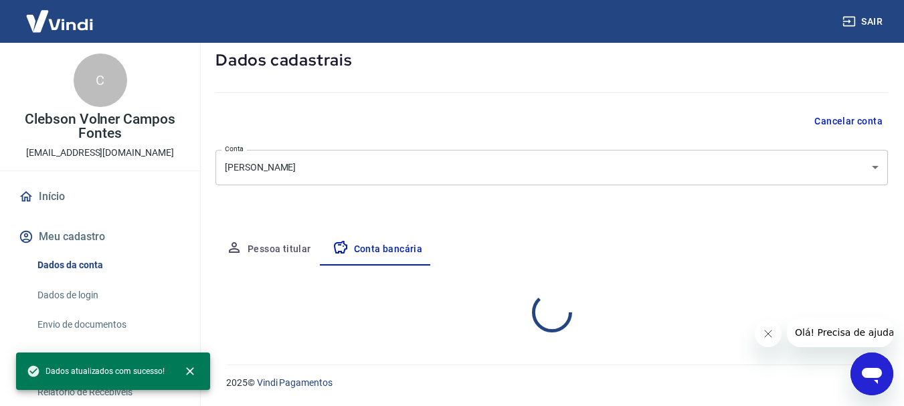
select select "1"
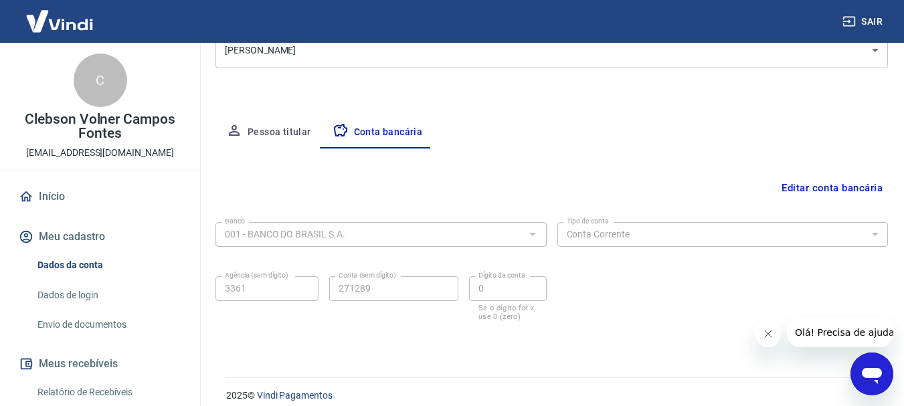
click at [58, 194] on link "Início" at bounding box center [100, 196] width 168 height 29
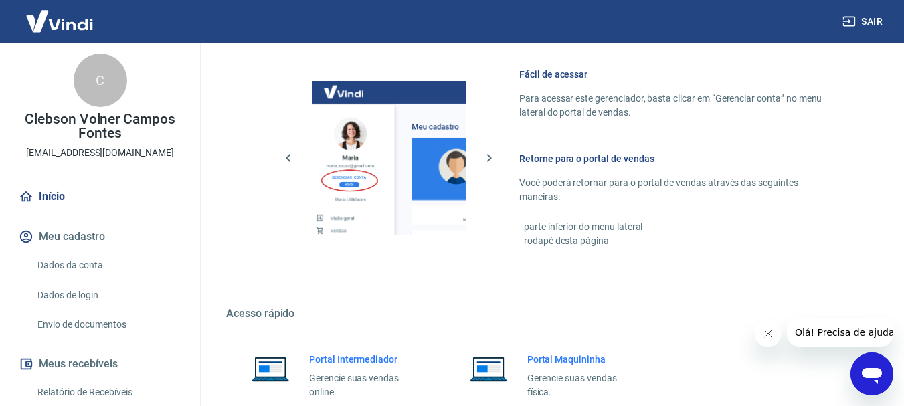
scroll to position [817, 0]
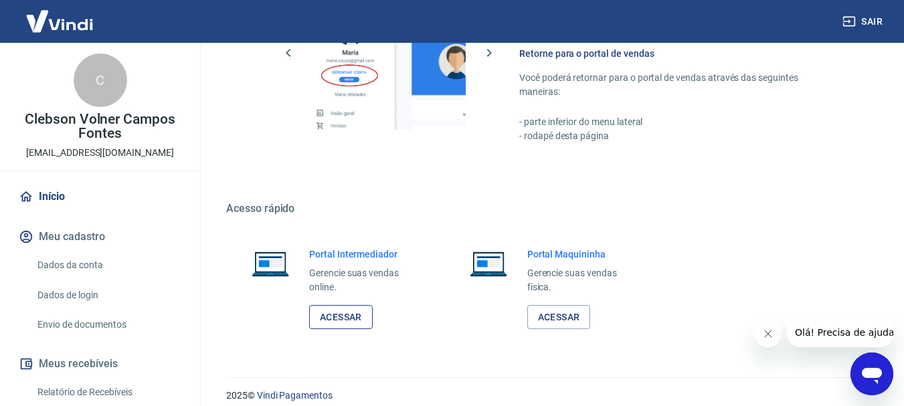
click at [333, 312] on link "Acessar" at bounding box center [341, 317] width 64 height 25
